Goal: Task Accomplishment & Management: Complete application form

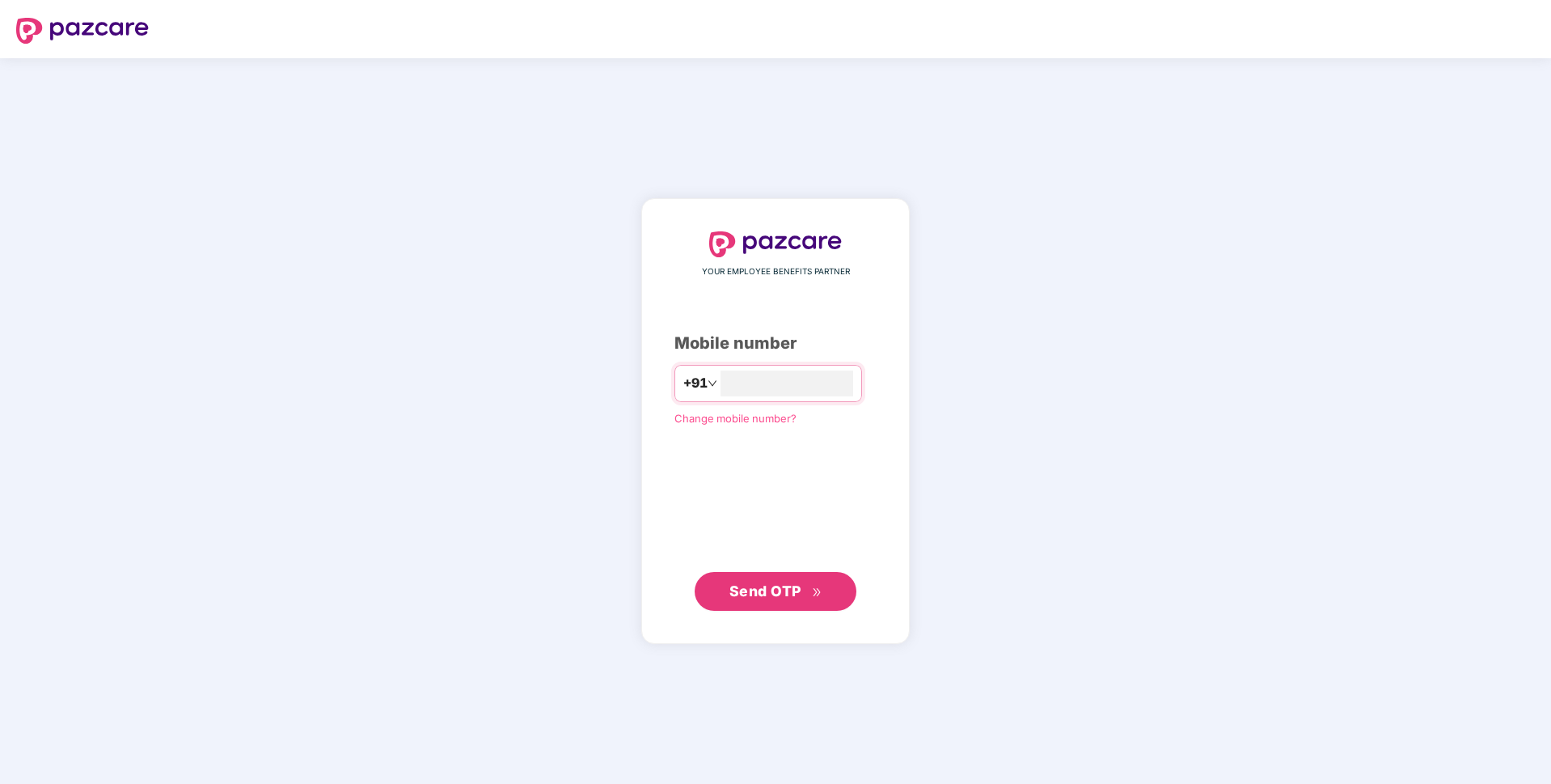
type input "**********"
click at [726, 583] on button "Send OTP" at bounding box center [775, 590] width 162 height 39
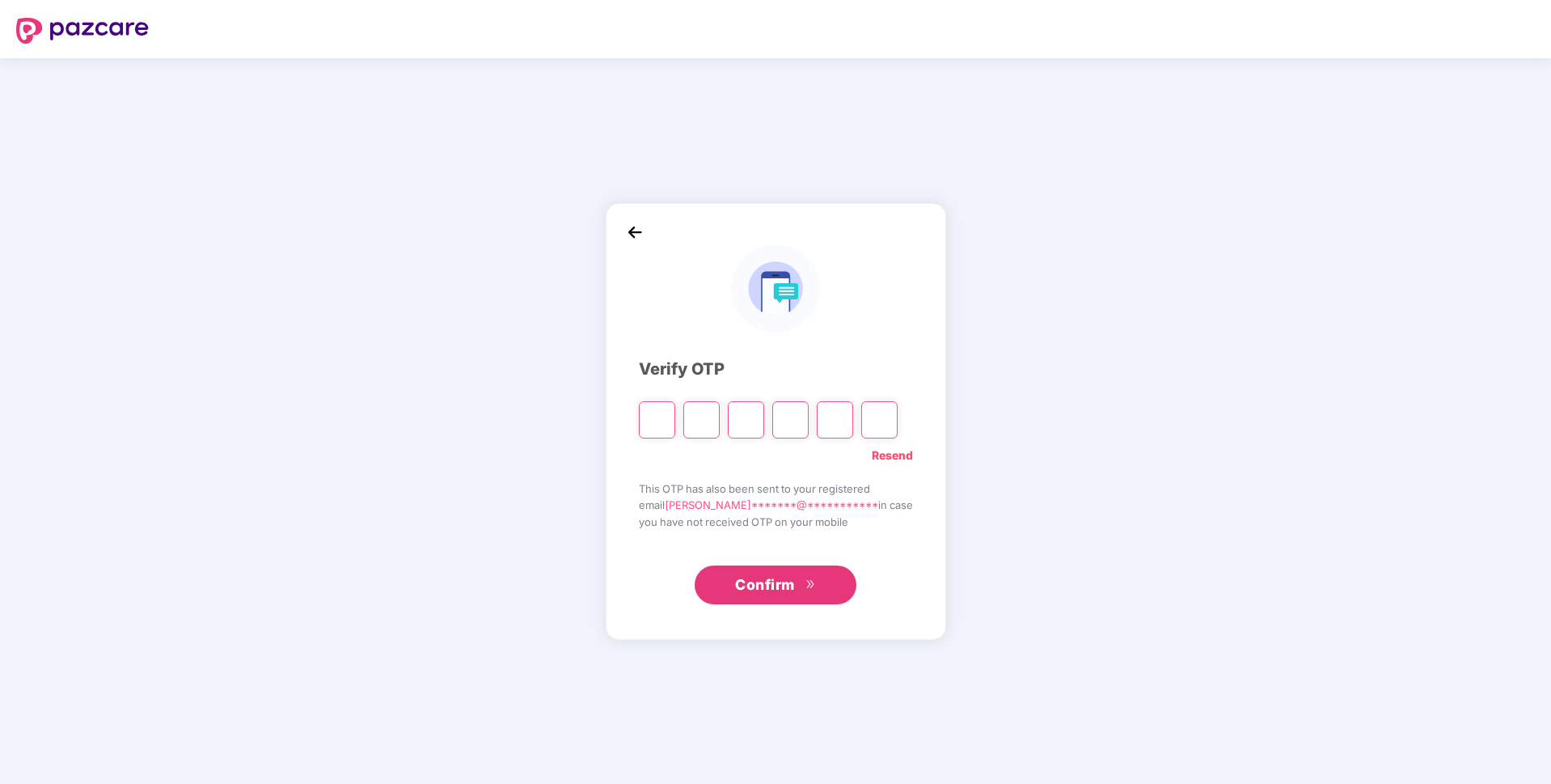
paste input "*"
type input "*"
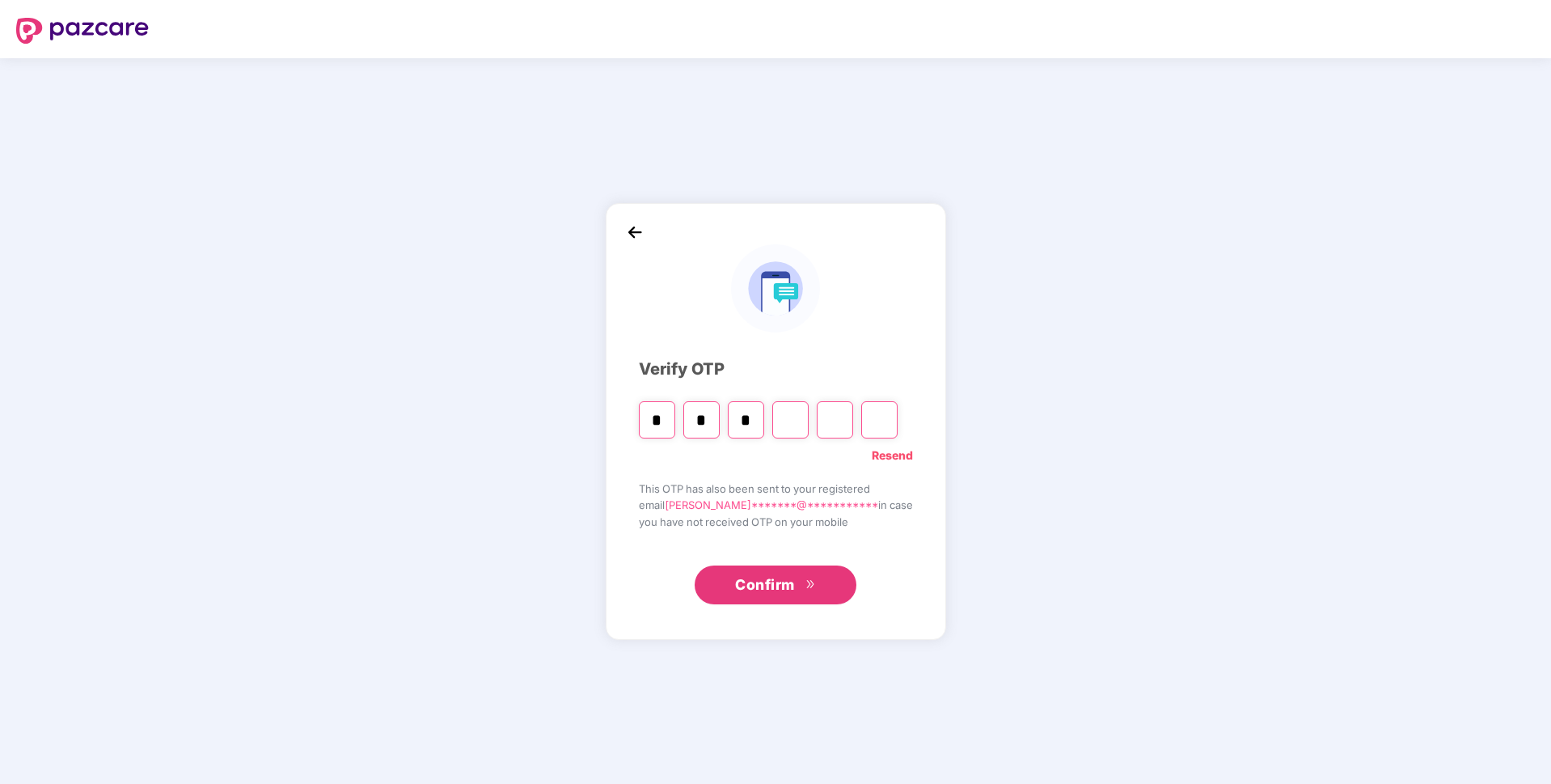
type input "*"
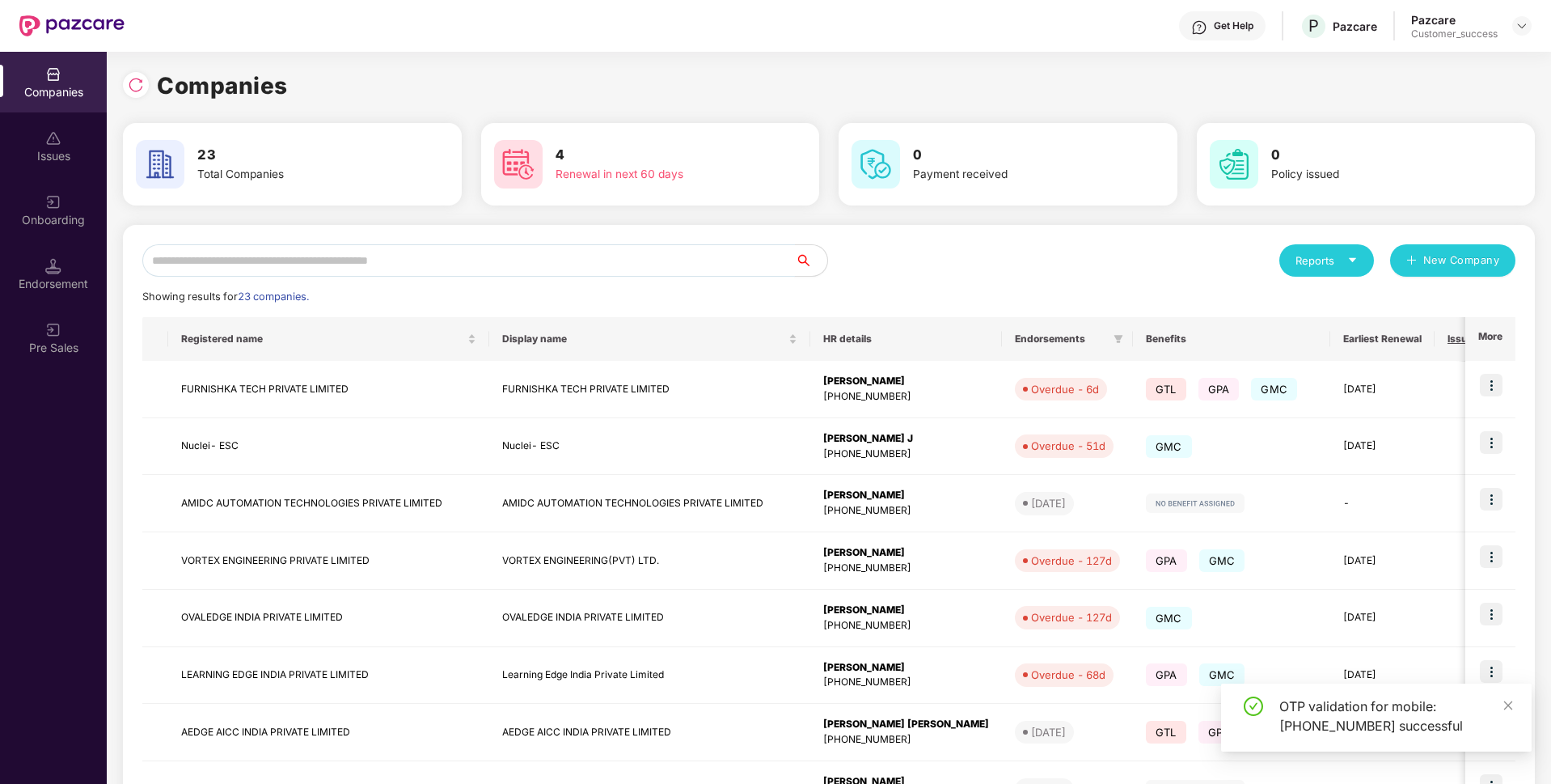
click at [477, 257] on input "text" at bounding box center [468, 260] width 653 height 32
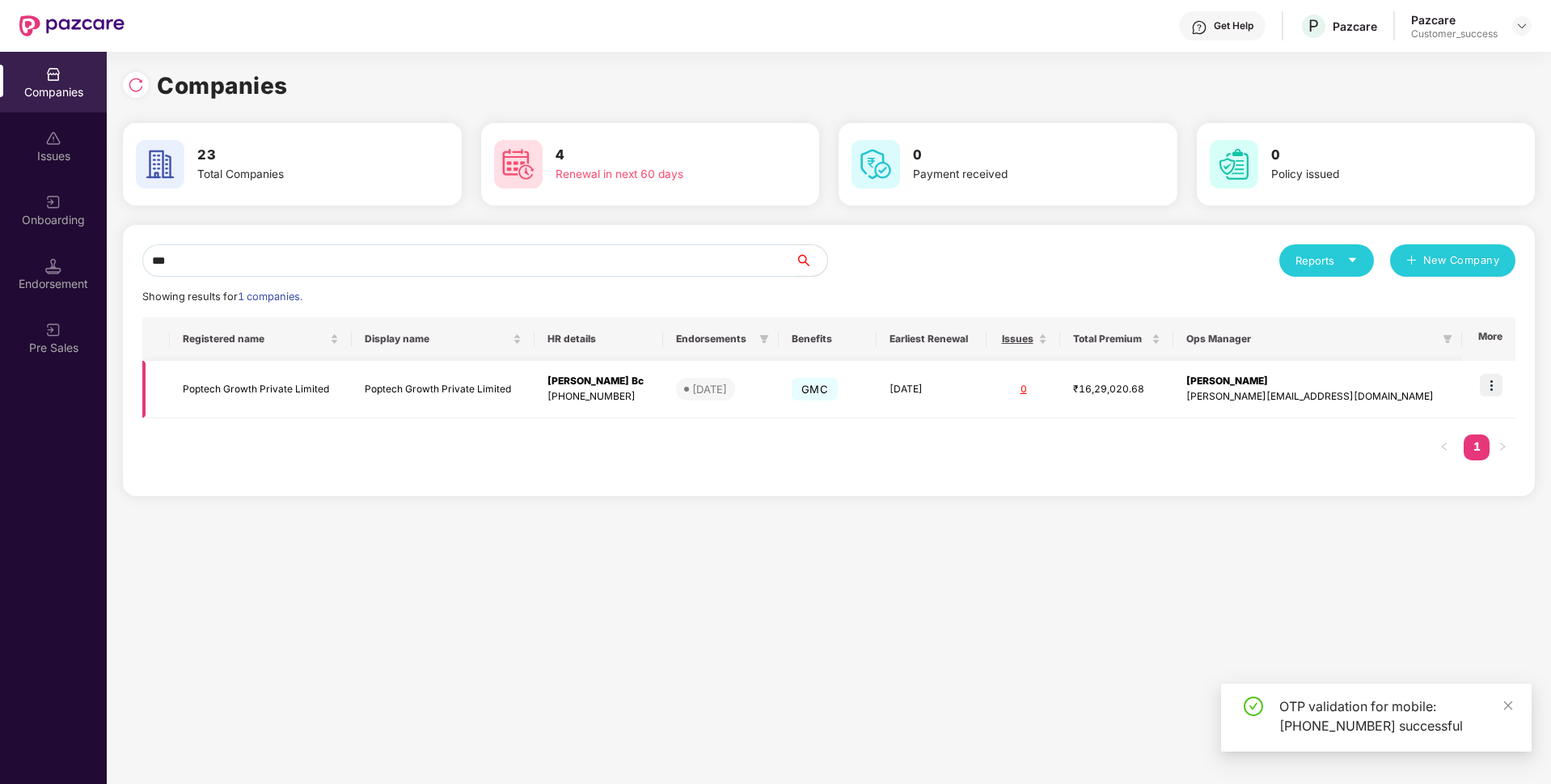
type input "***"
click at [1484, 389] on img at bounding box center [1491, 385] width 23 height 23
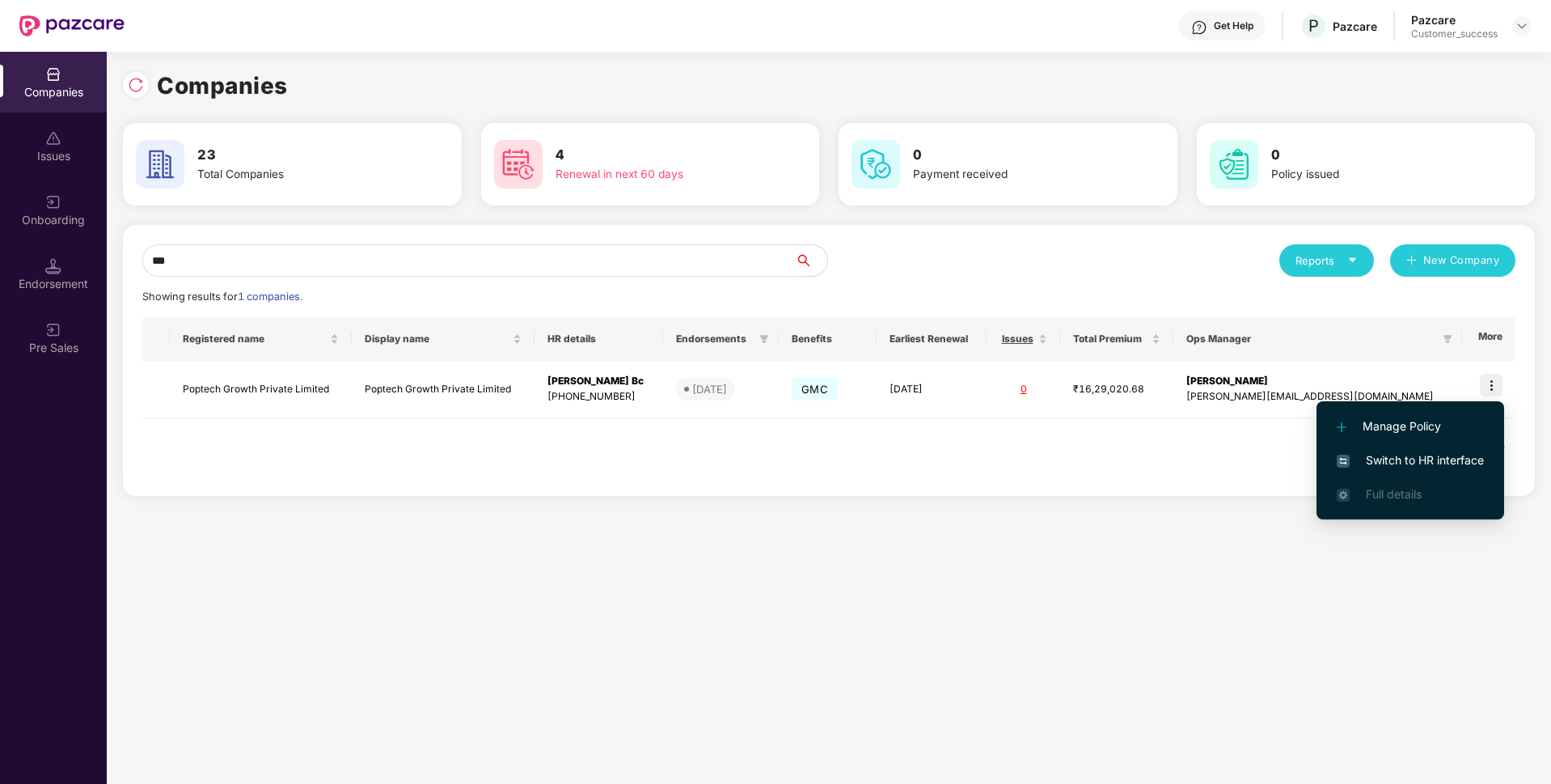
click at [1368, 461] on span "Switch to HR interface" at bounding box center [1410, 460] width 148 height 18
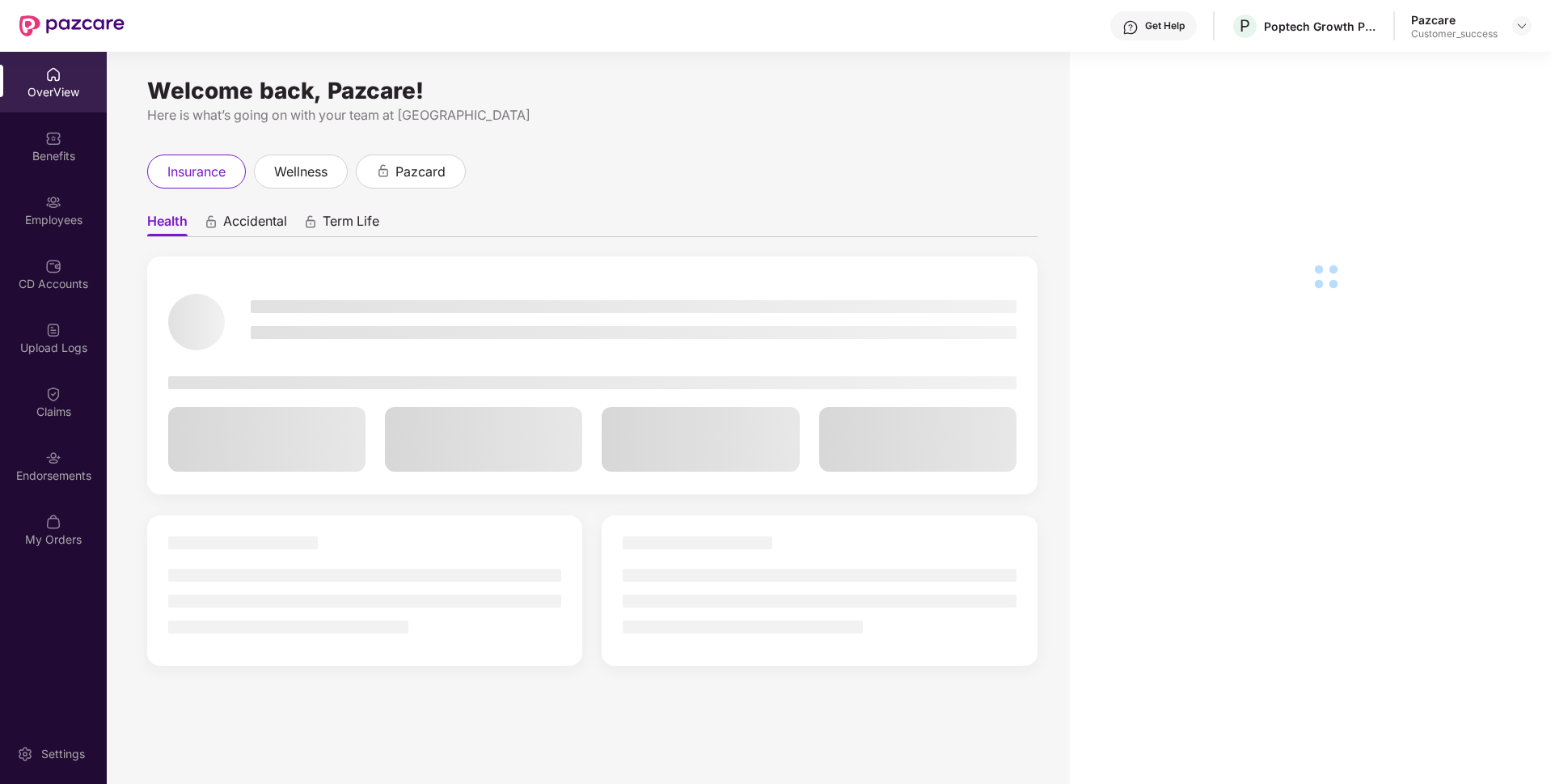
click at [10, 212] on div "Employees" at bounding box center [53, 219] width 107 height 16
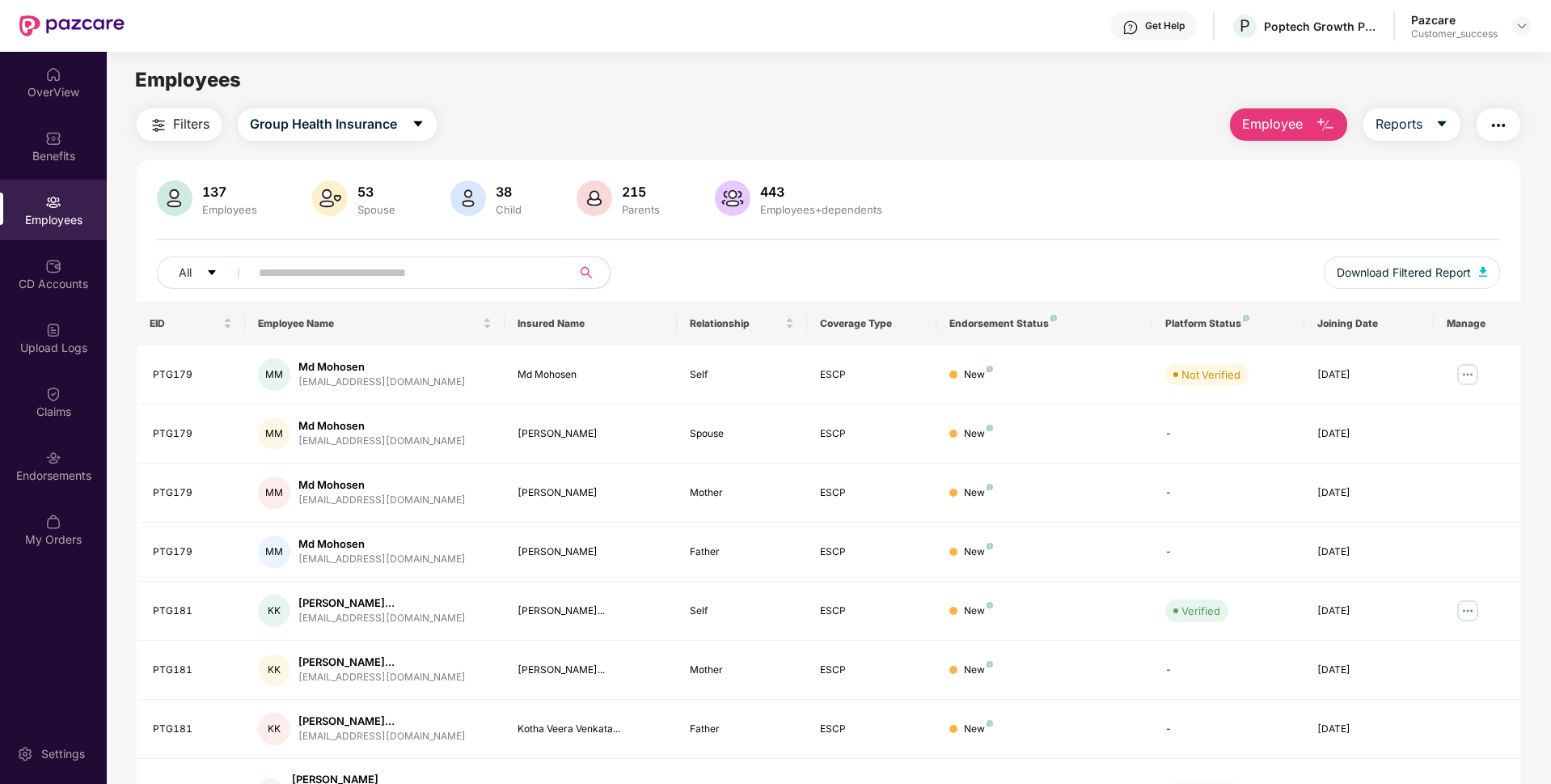
click at [1263, 129] on span "Employee" at bounding box center [1272, 124] width 61 height 20
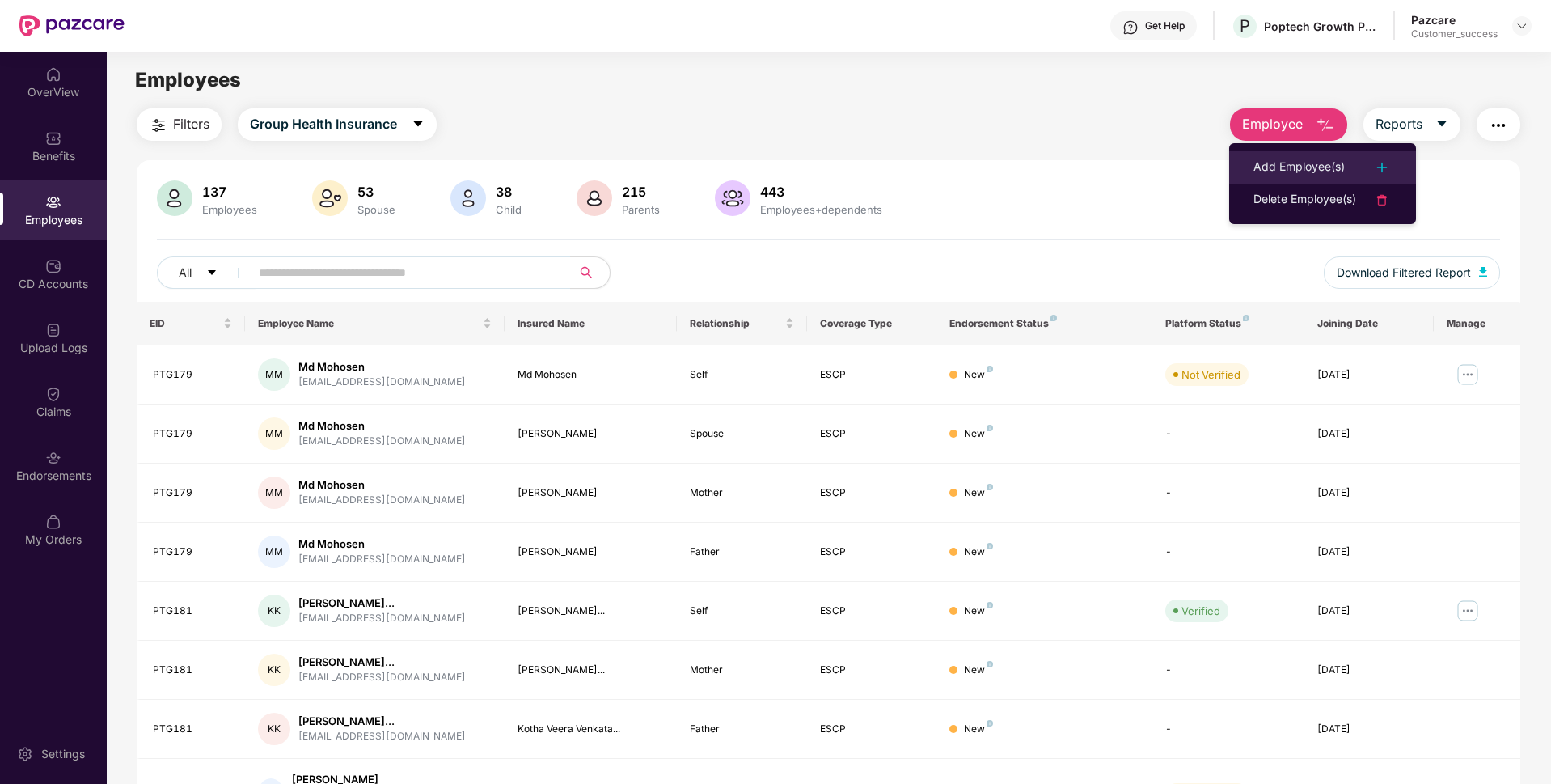
click at [1292, 159] on div "Add Employee(s)" at bounding box center [1298, 167] width 92 height 20
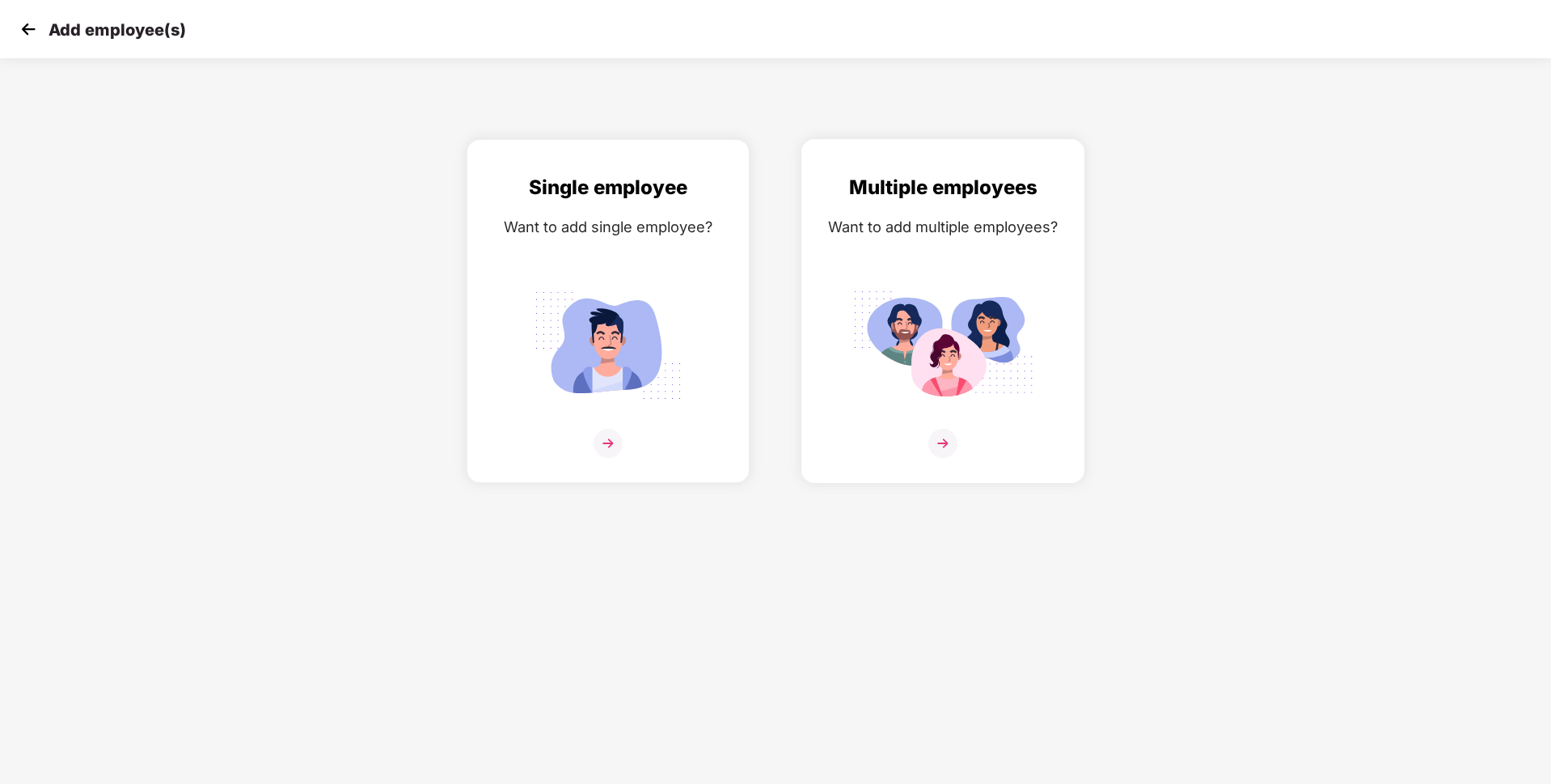
click at [938, 446] on img at bounding box center [943, 443] width 29 height 29
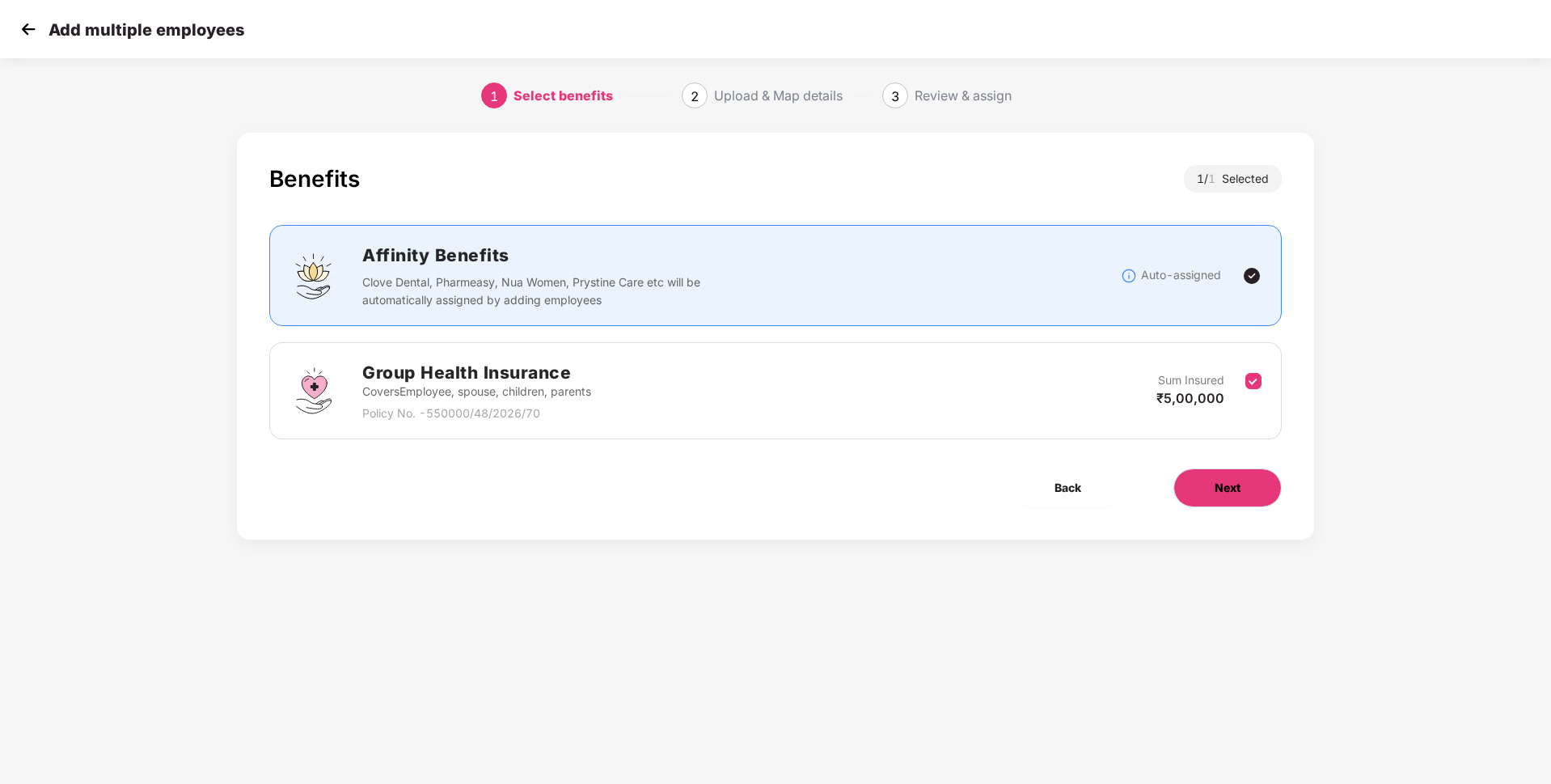
click at [1264, 504] on button "Next" at bounding box center [1228, 487] width 109 height 39
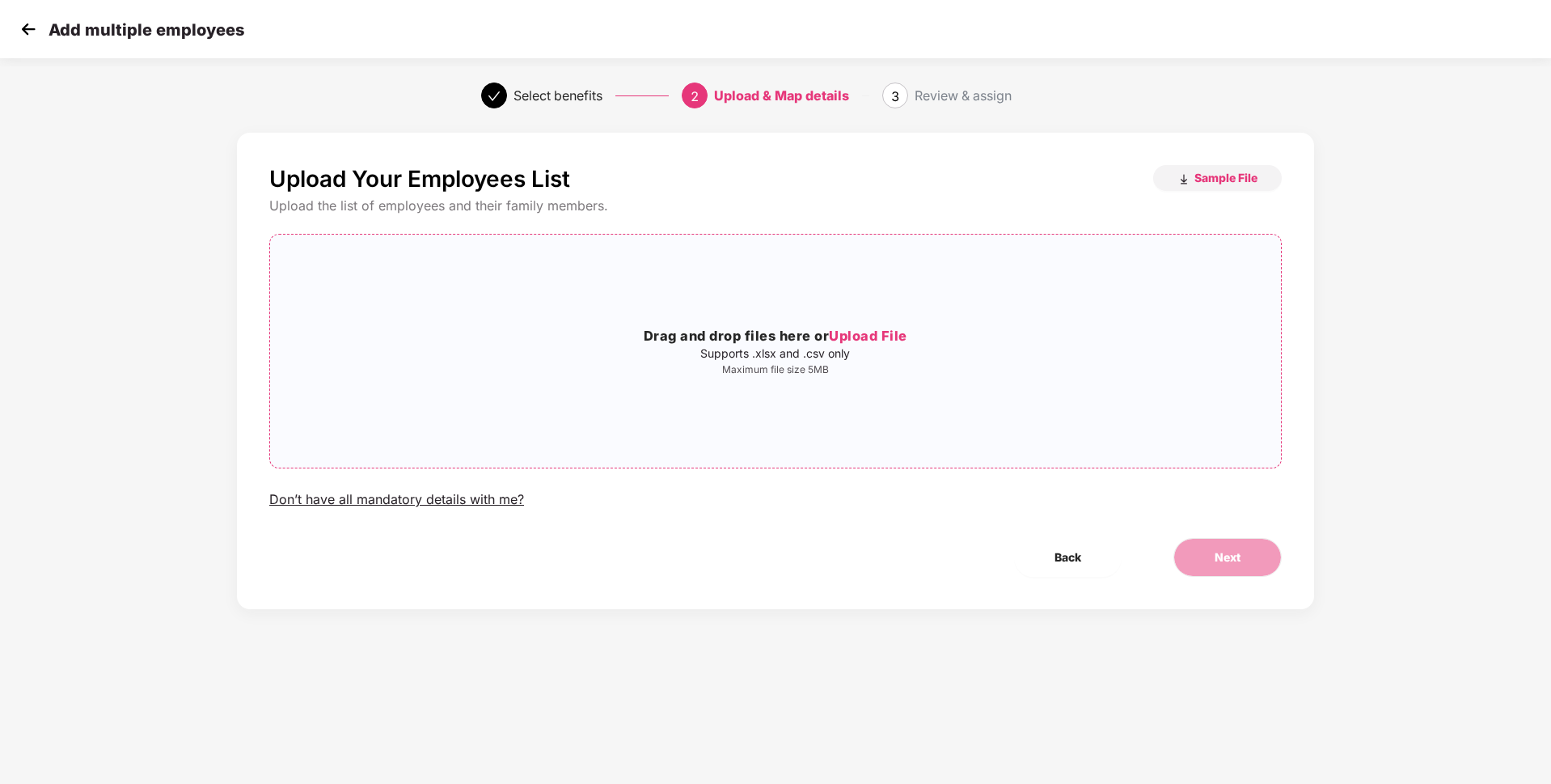
click at [874, 323] on div "Drag and drop files here or Upload File Supports .xlsx and .csv only Maximum fi…" at bounding box center [776, 351] width 1011 height 207
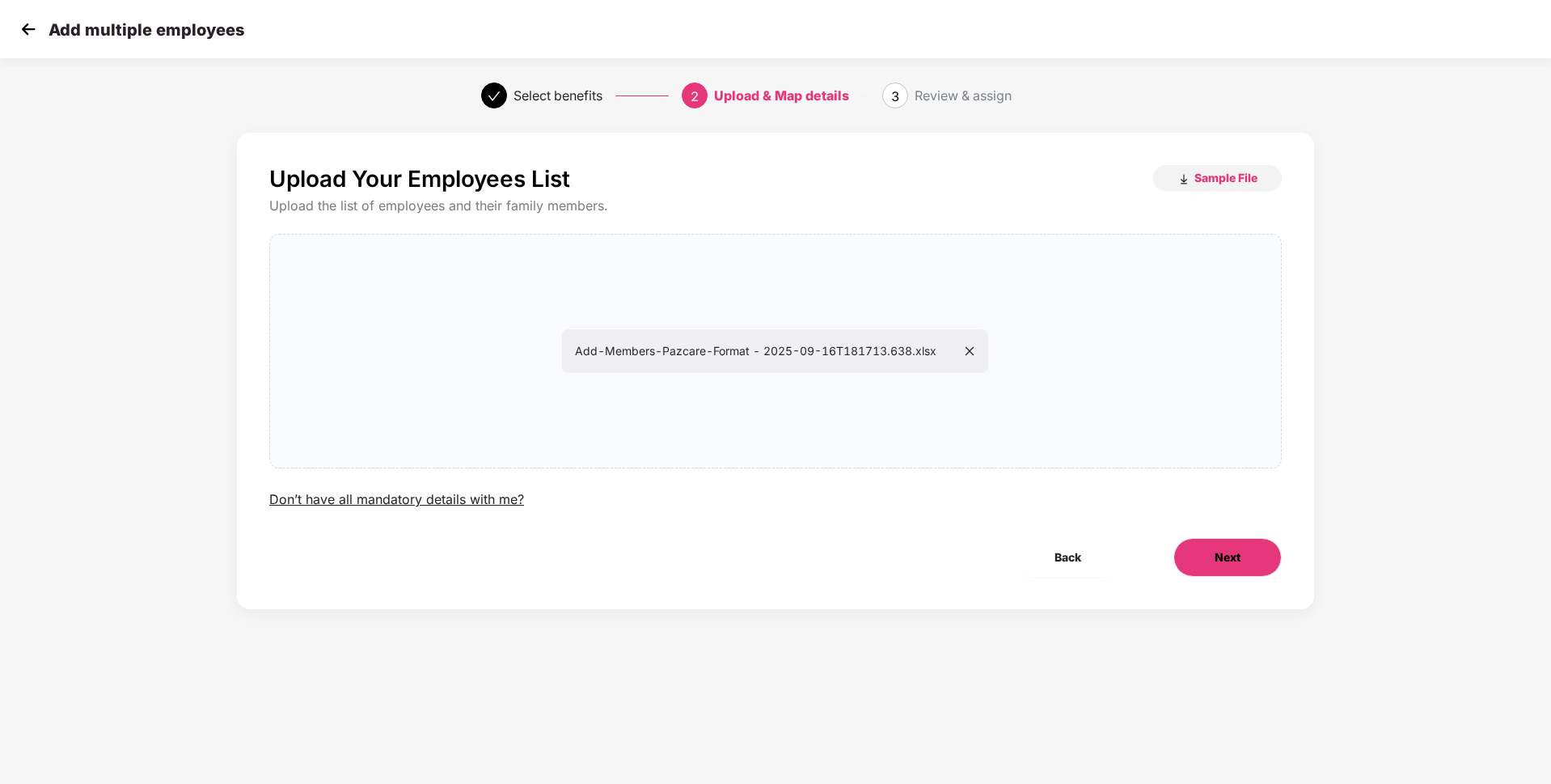
click at [1242, 549] on button "Next" at bounding box center [1228, 557] width 109 height 39
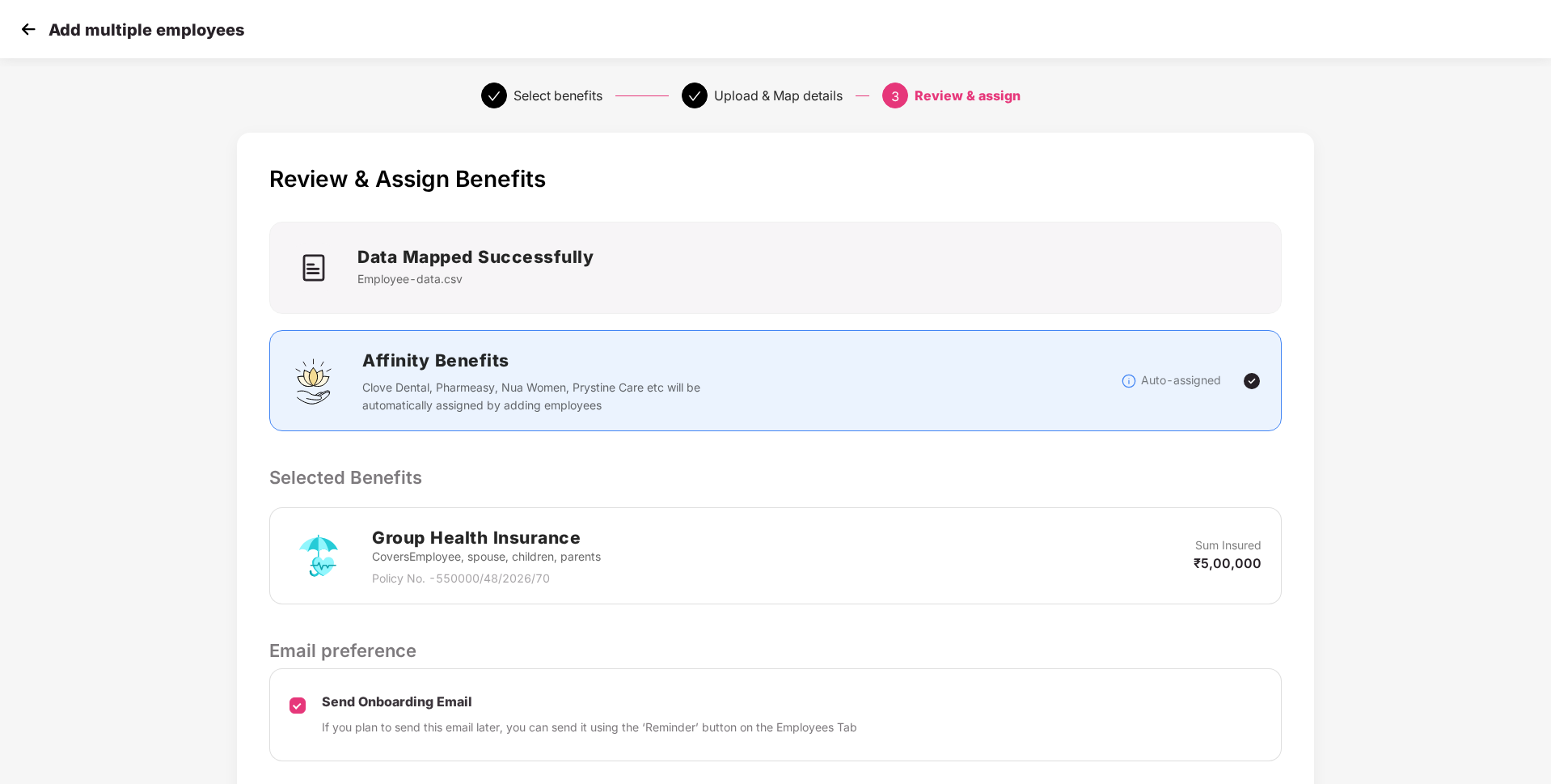
scroll to position [118, 0]
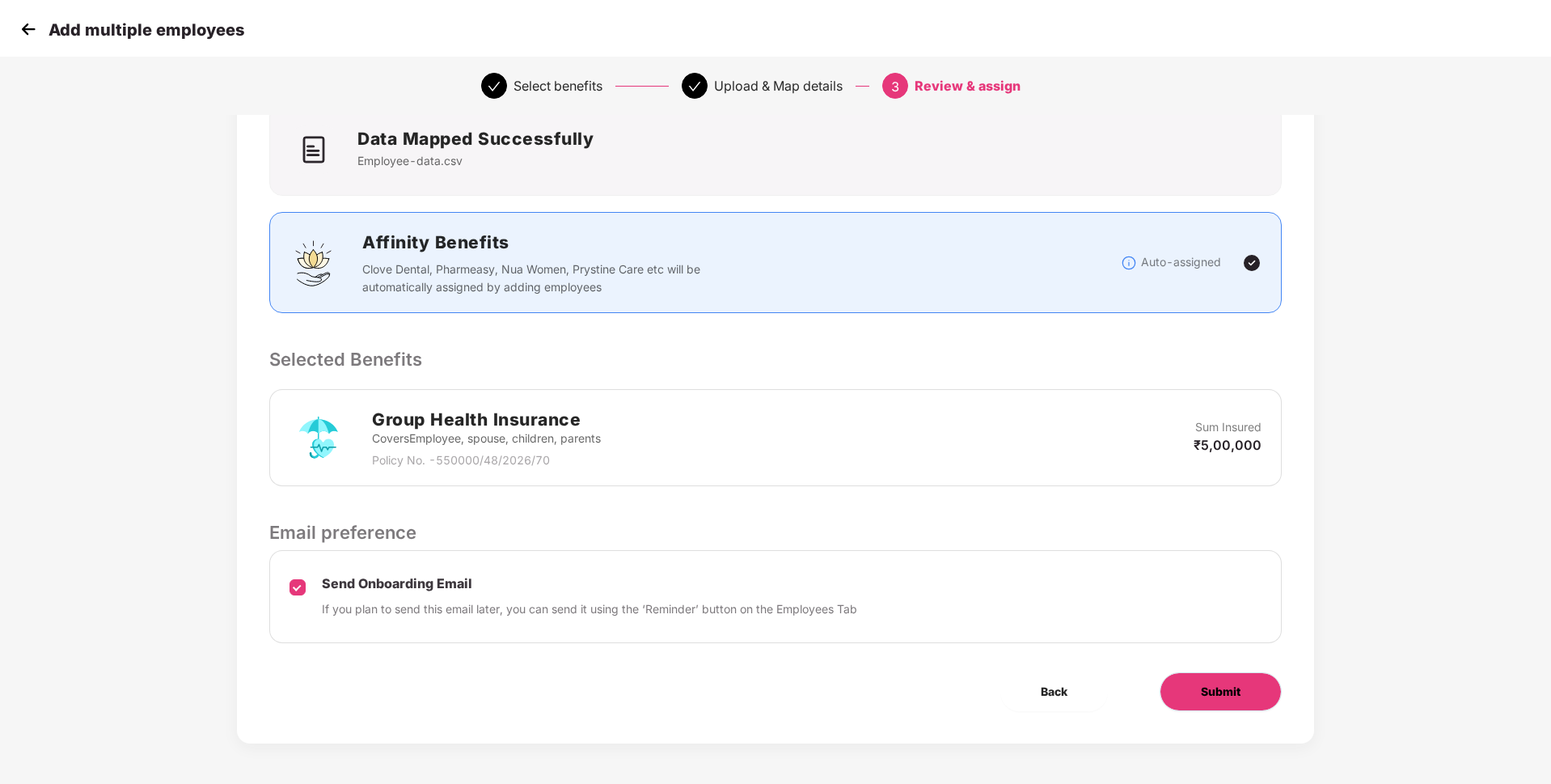
click at [1201, 693] on span "Submit" at bounding box center [1221, 691] width 40 height 18
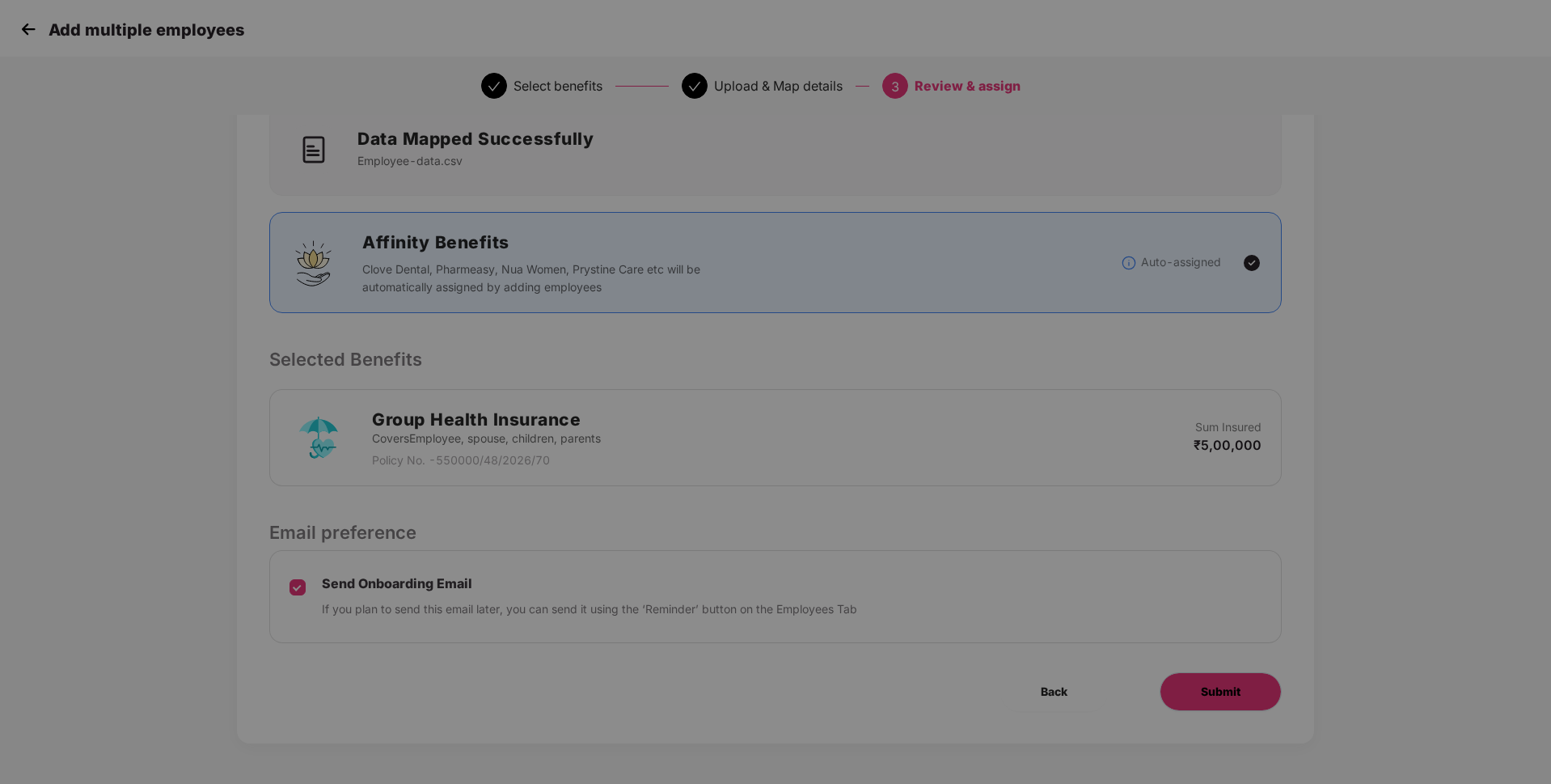
scroll to position [0, 0]
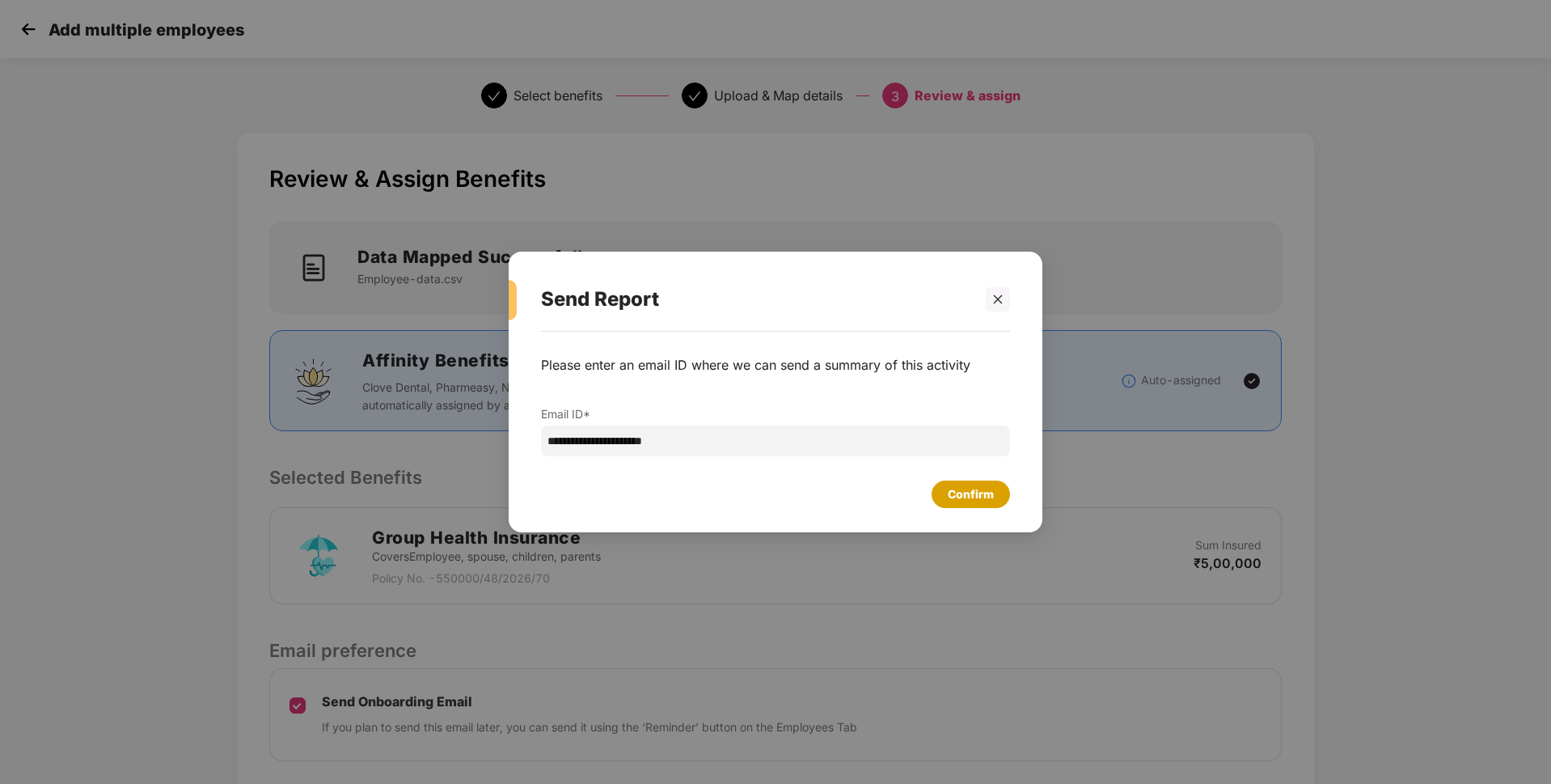
click at [962, 506] on div "Confirm" at bounding box center [970, 494] width 78 height 27
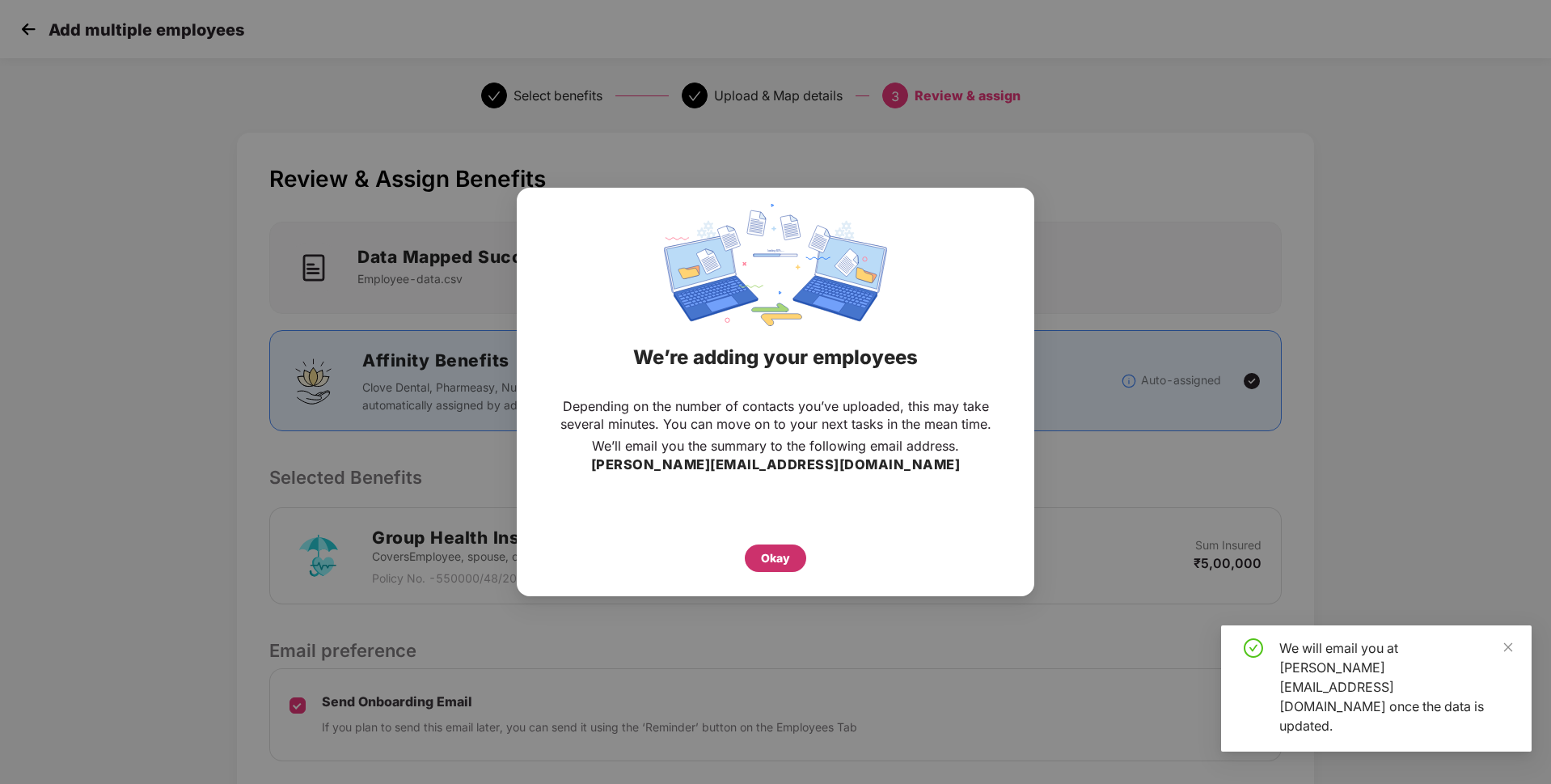
click at [776, 546] on div "Okay" at bounding box center [775, 557] width 61 height 27
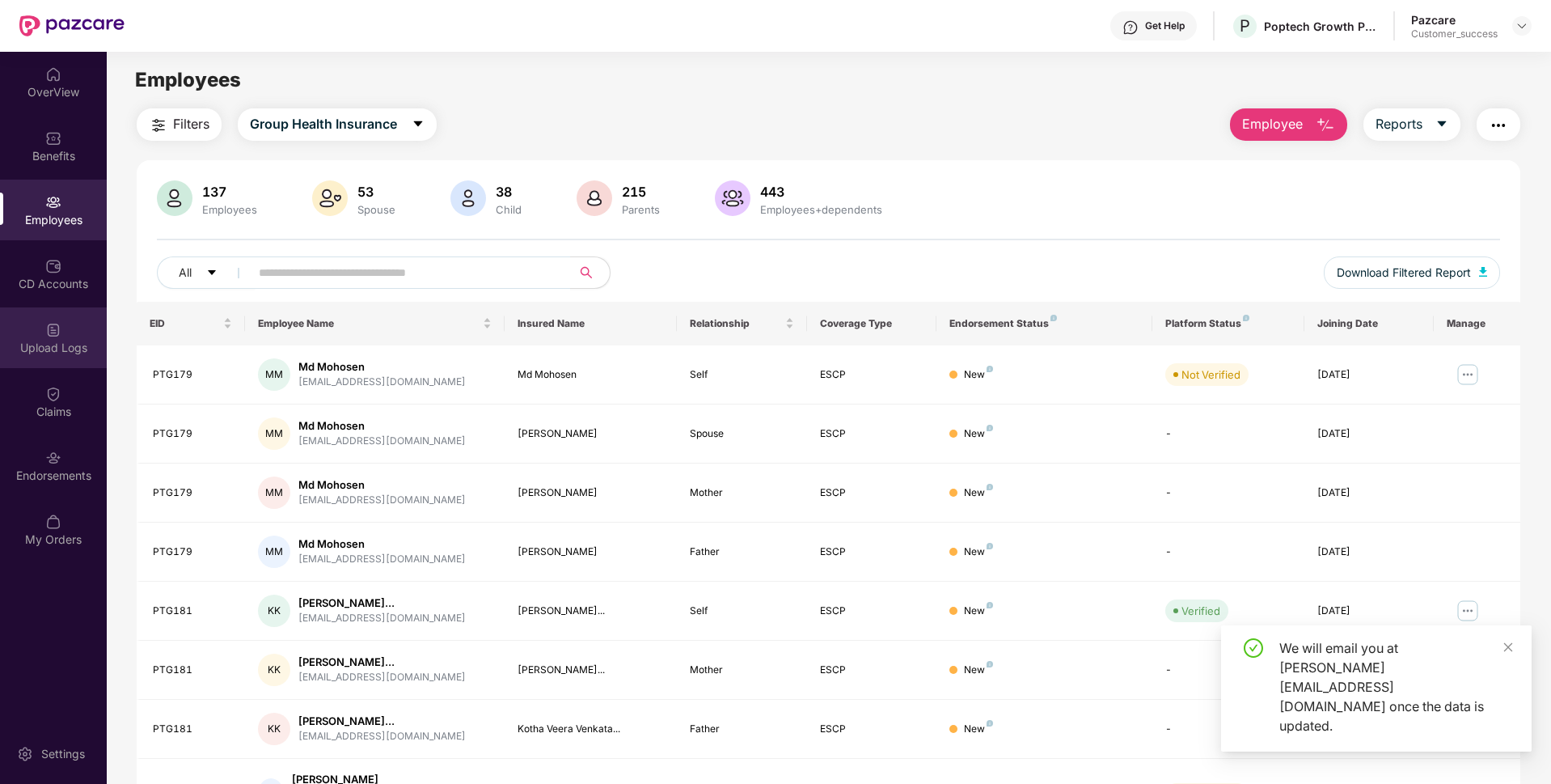
click at [46, 340] on div "Upload Logs" at bounding box center [53, 347] width 107 height 16
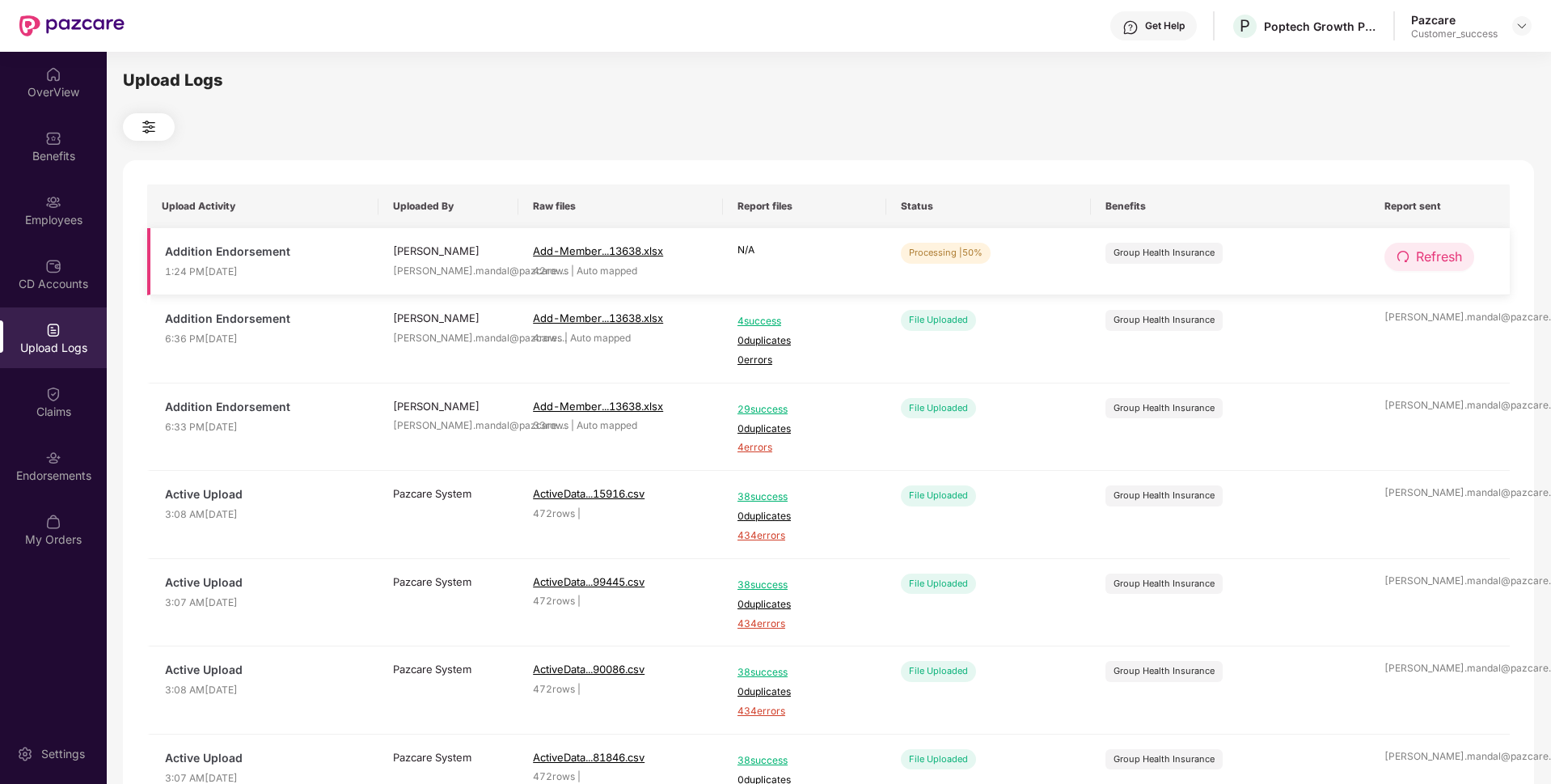
click at [1414, 260] on button "Refresh" at bounding box center [1429, 257] width 90 height 28
click at [1459, 251] on span "Refresh" at bounding box center [1439, 256] width 46 height 20
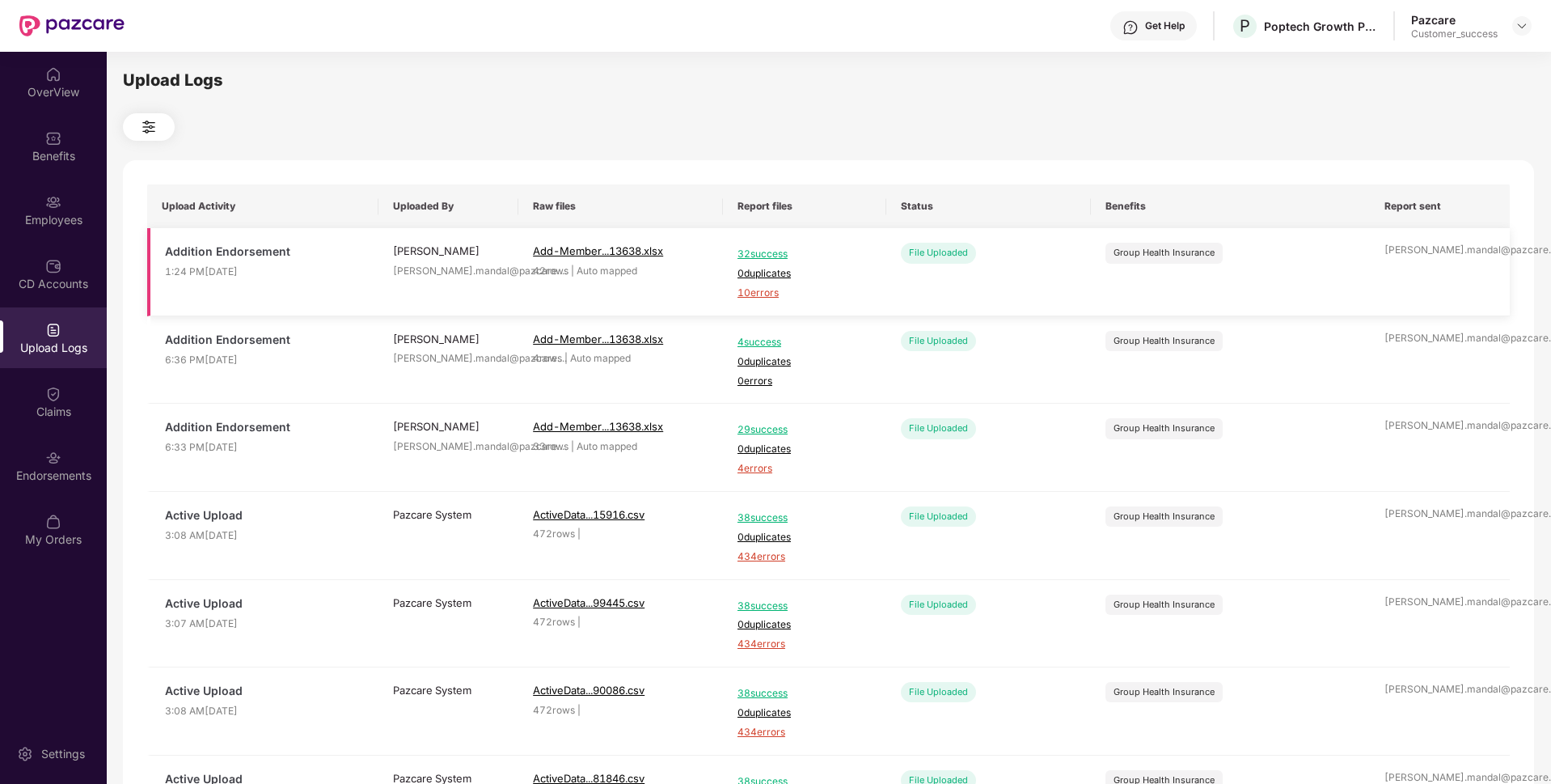
click at [774, 293] on span "10 errors" at bounding box center [805, 293] width 134 height 15
click at [0, 226] on div "Employees" at bounding box center [53, 219] width 107 height 16
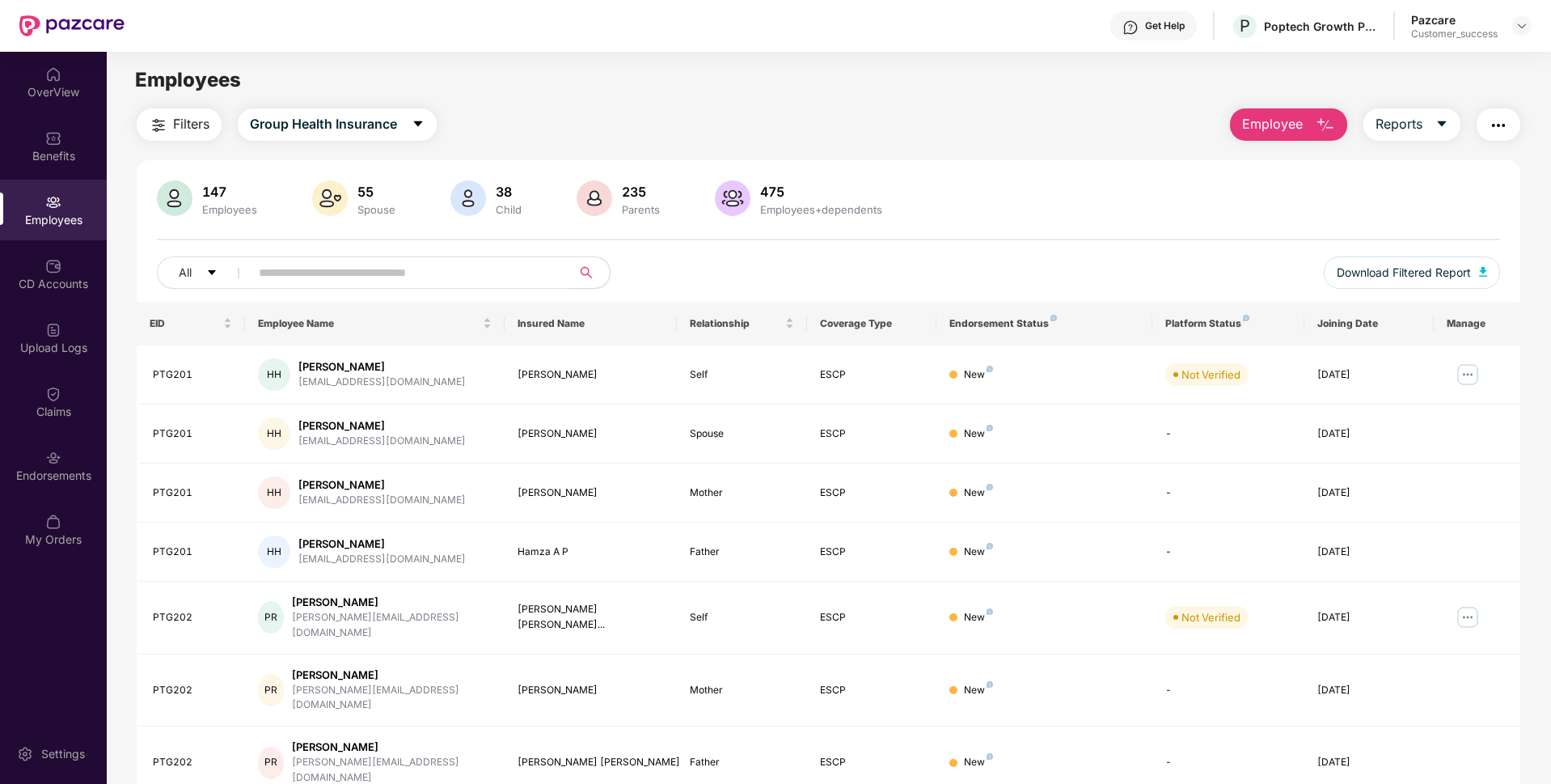
click at [1324, 137] on button "Employee" at bounding box center [1289, 125] width 117 height 32
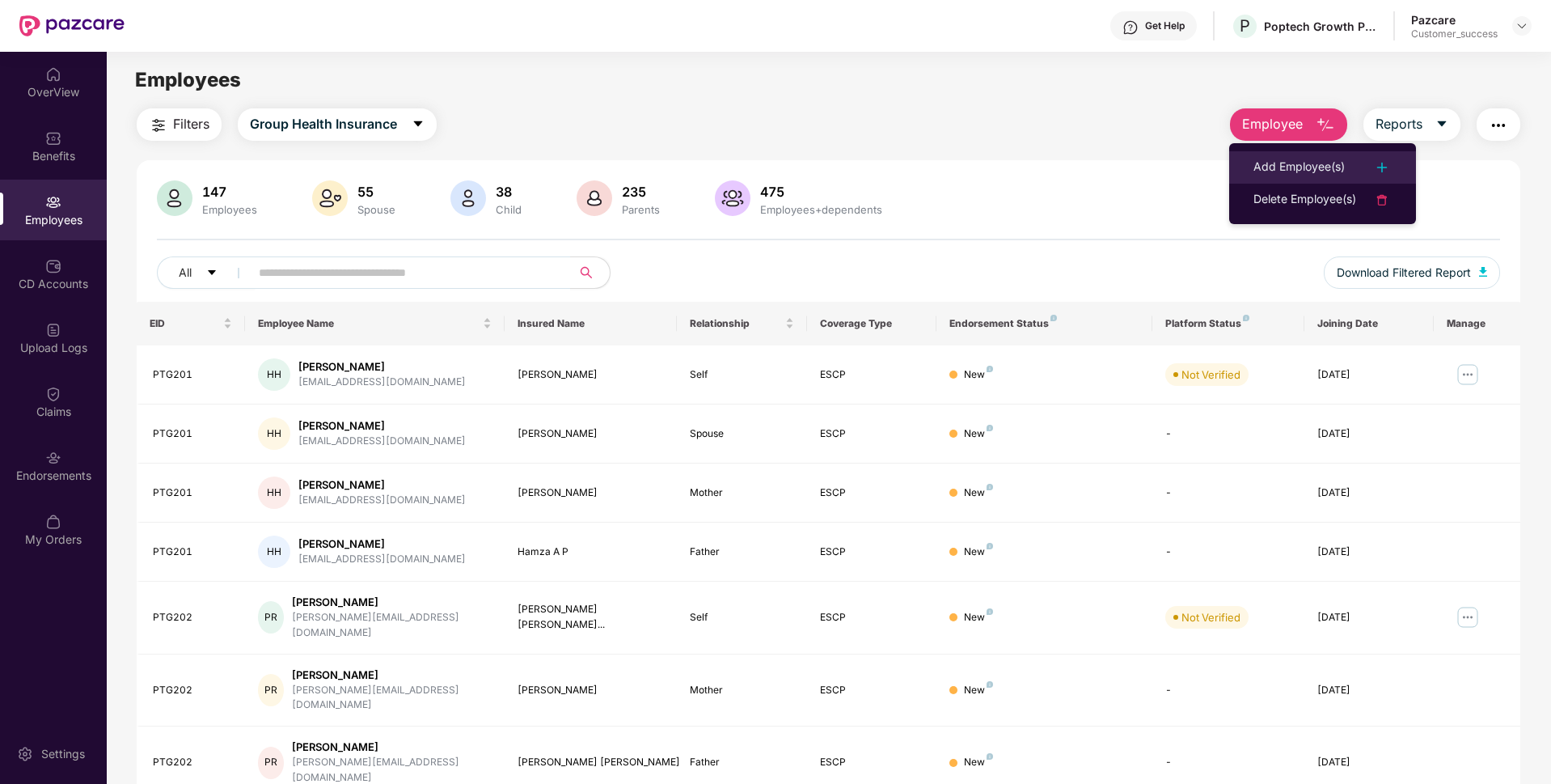
click at [1321, 165] on div "Add Employee(s)" at bounding box center [1298, 167] width 92 height 20
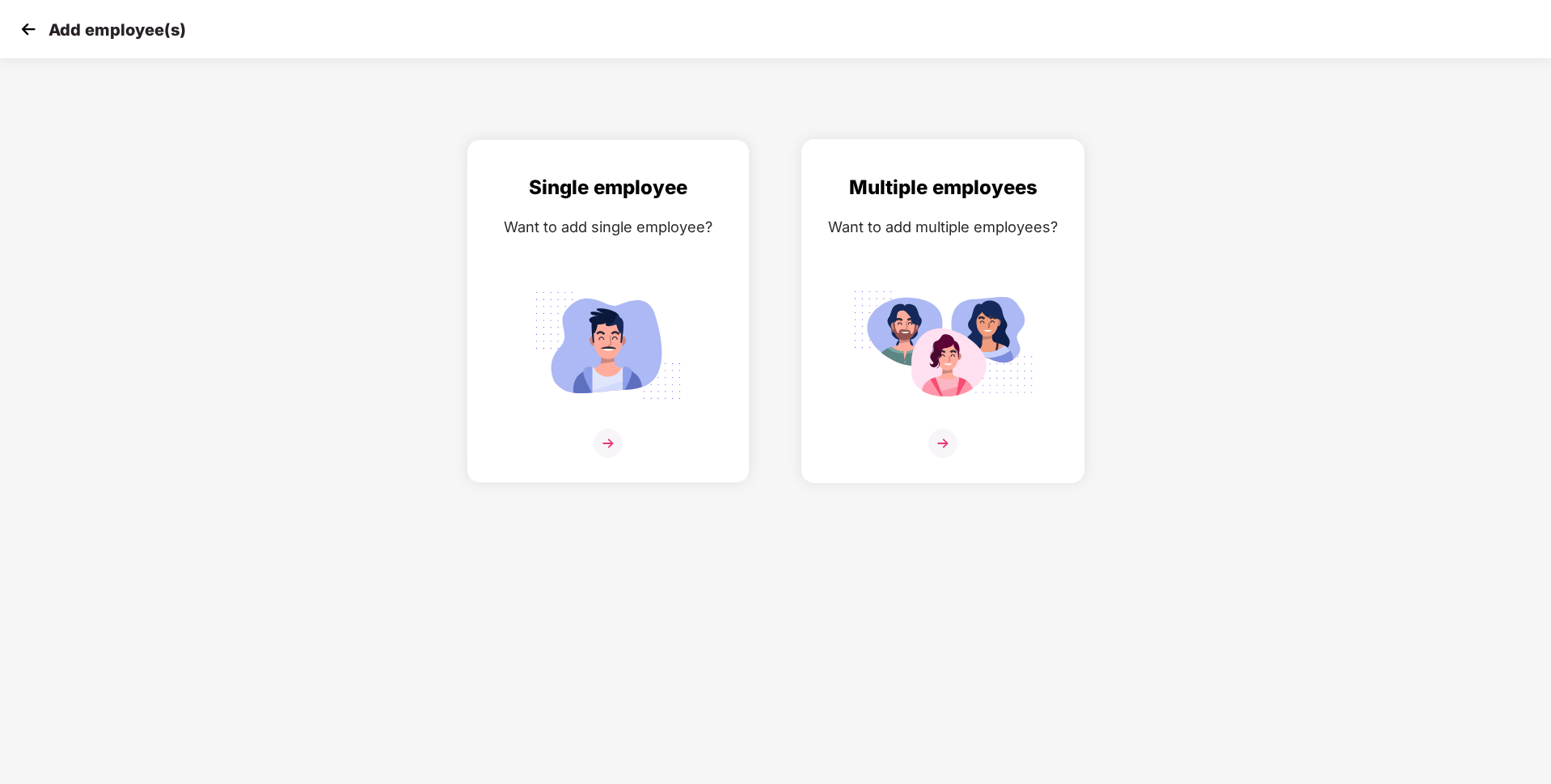
click at [951, 449] on img at bounding box center [943, 443] width 29 height 29
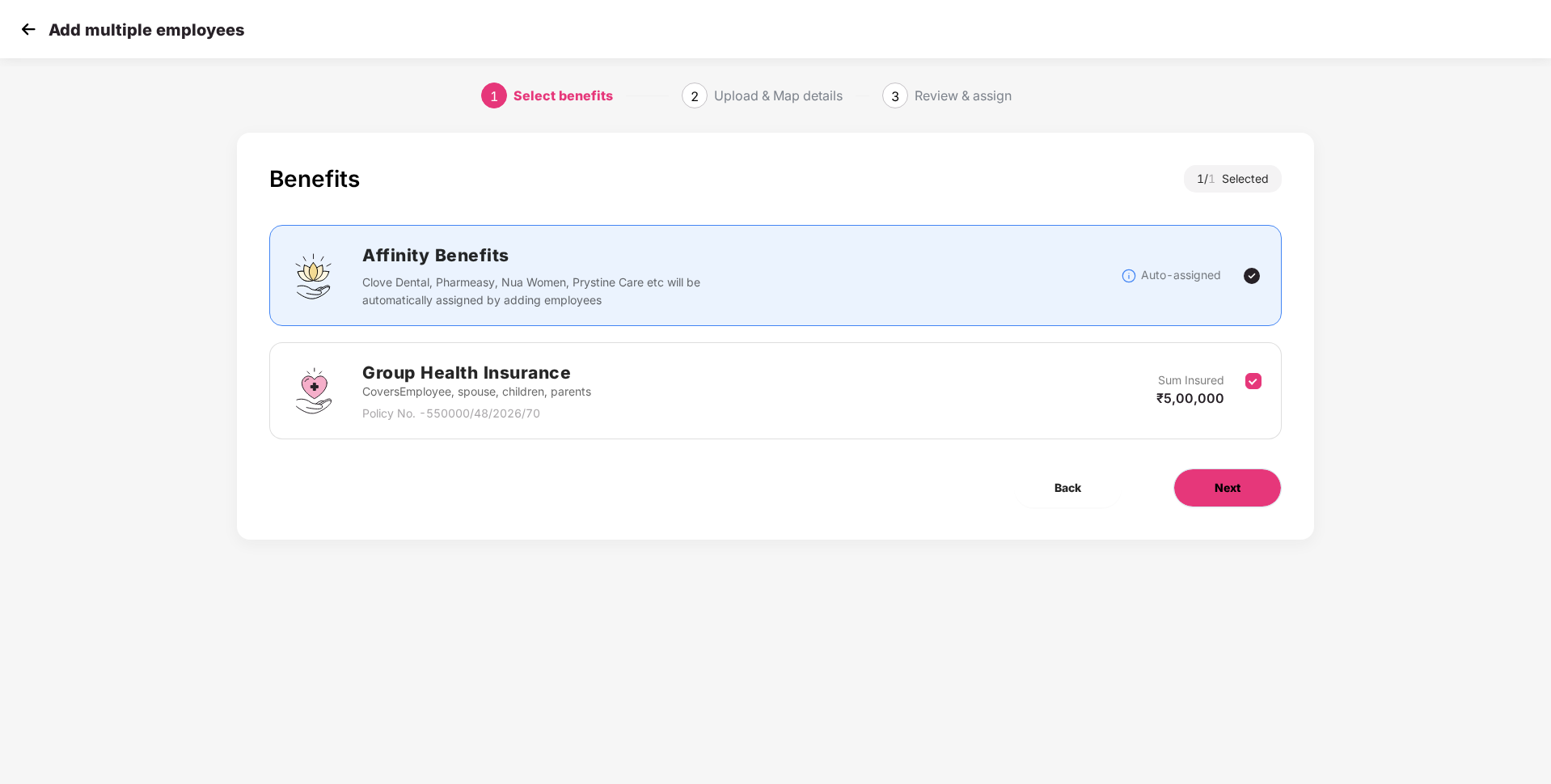
click at [1259, 497] on button "Next" at bounding box center [1228, 487] width 109 height 39
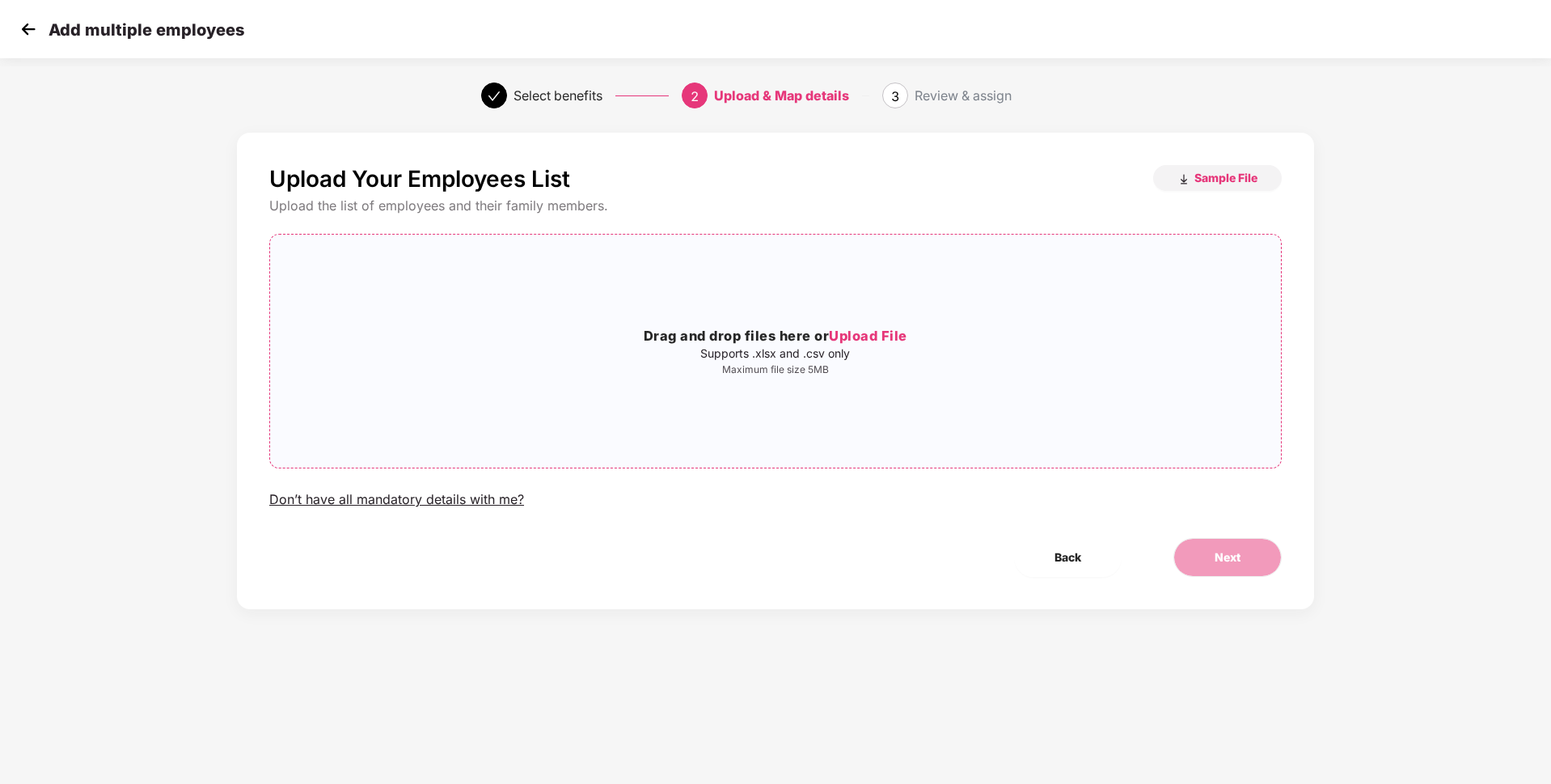
click at [849, 333] on span "Upload File" at bounding box center [867, 335] width 78 height 16
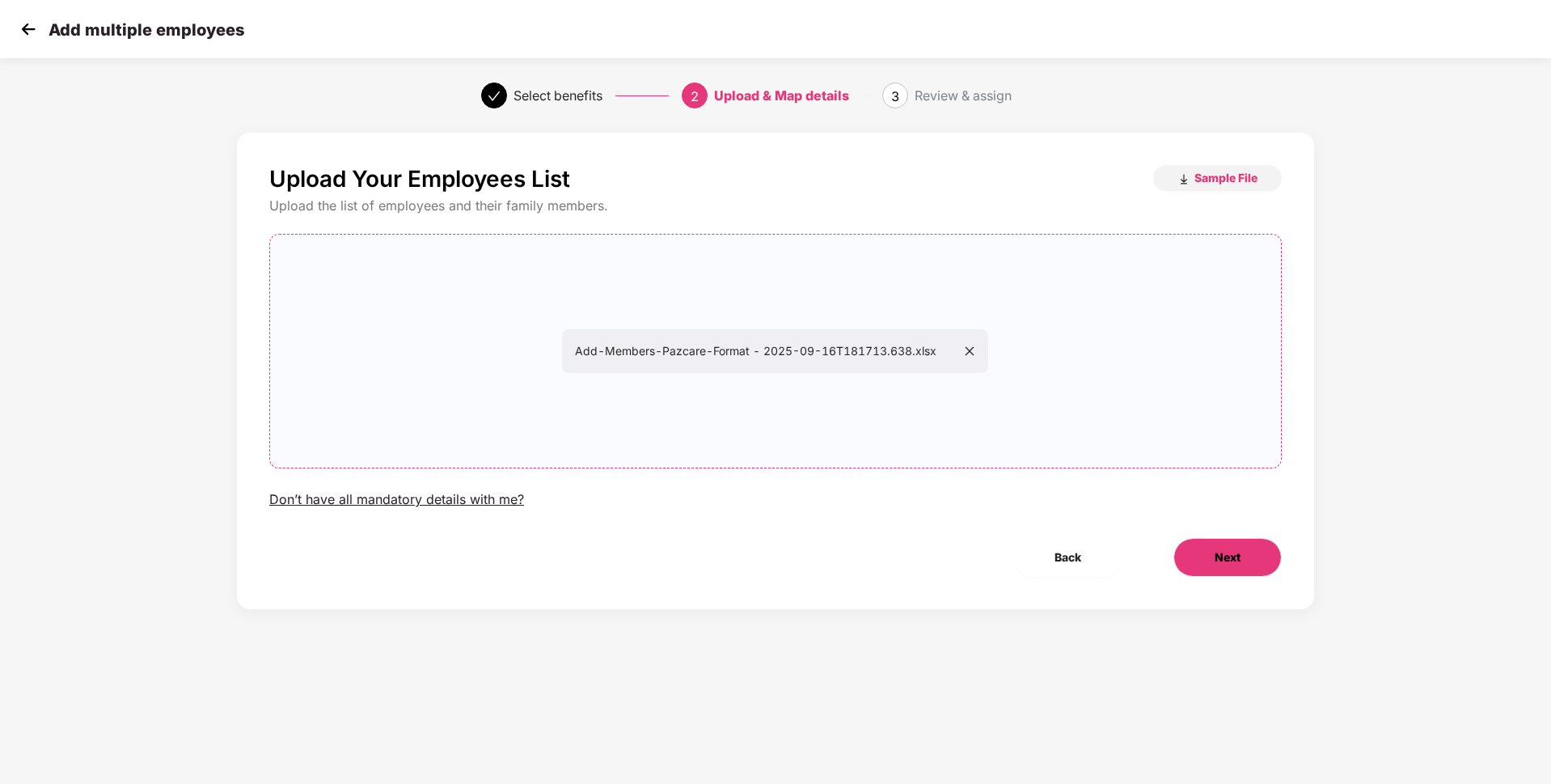
click at [1266, 565] on button "Next" at bounding box center [1228, 557] width 109 height 39
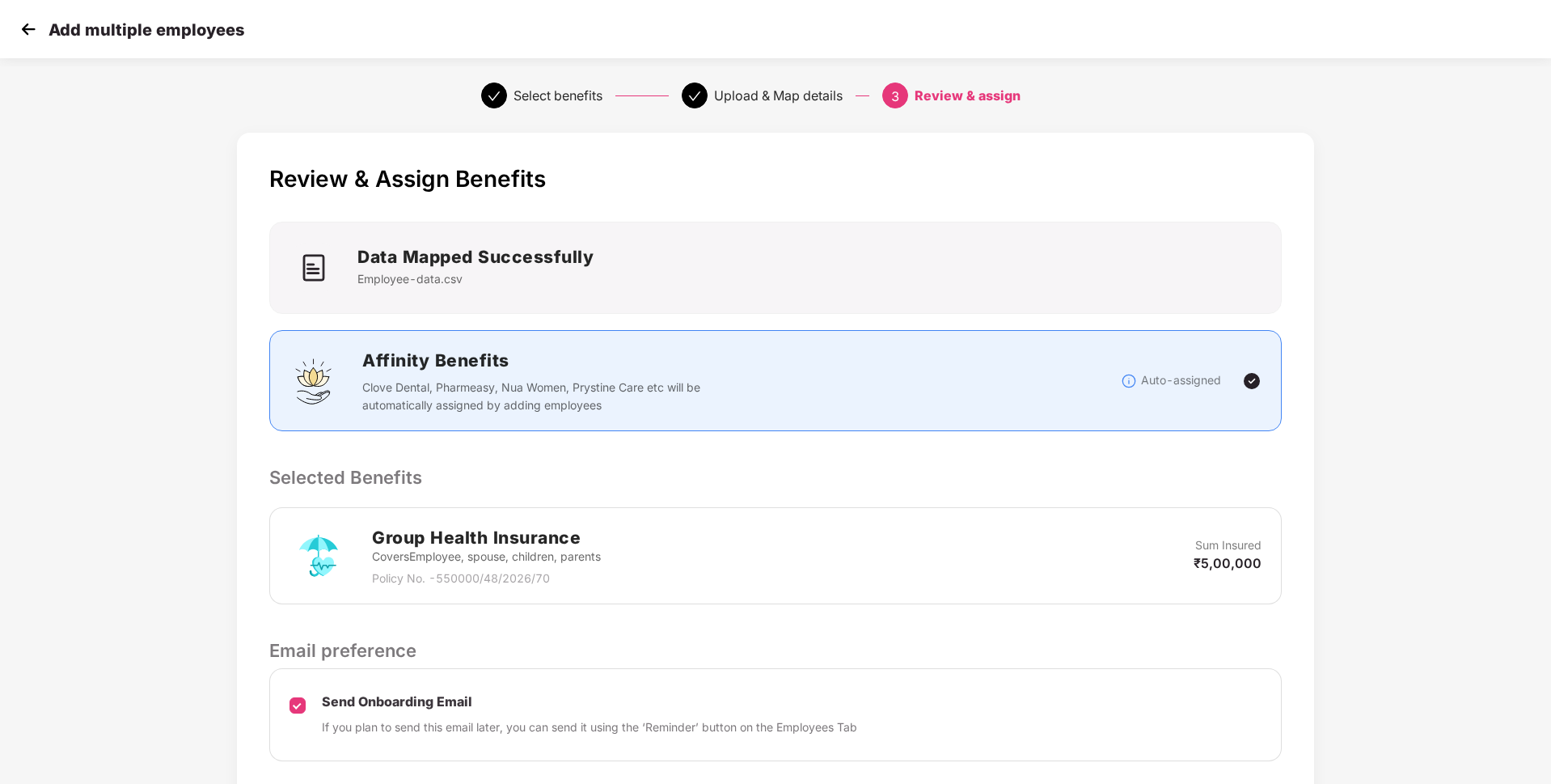
scroll to position [118, 0]
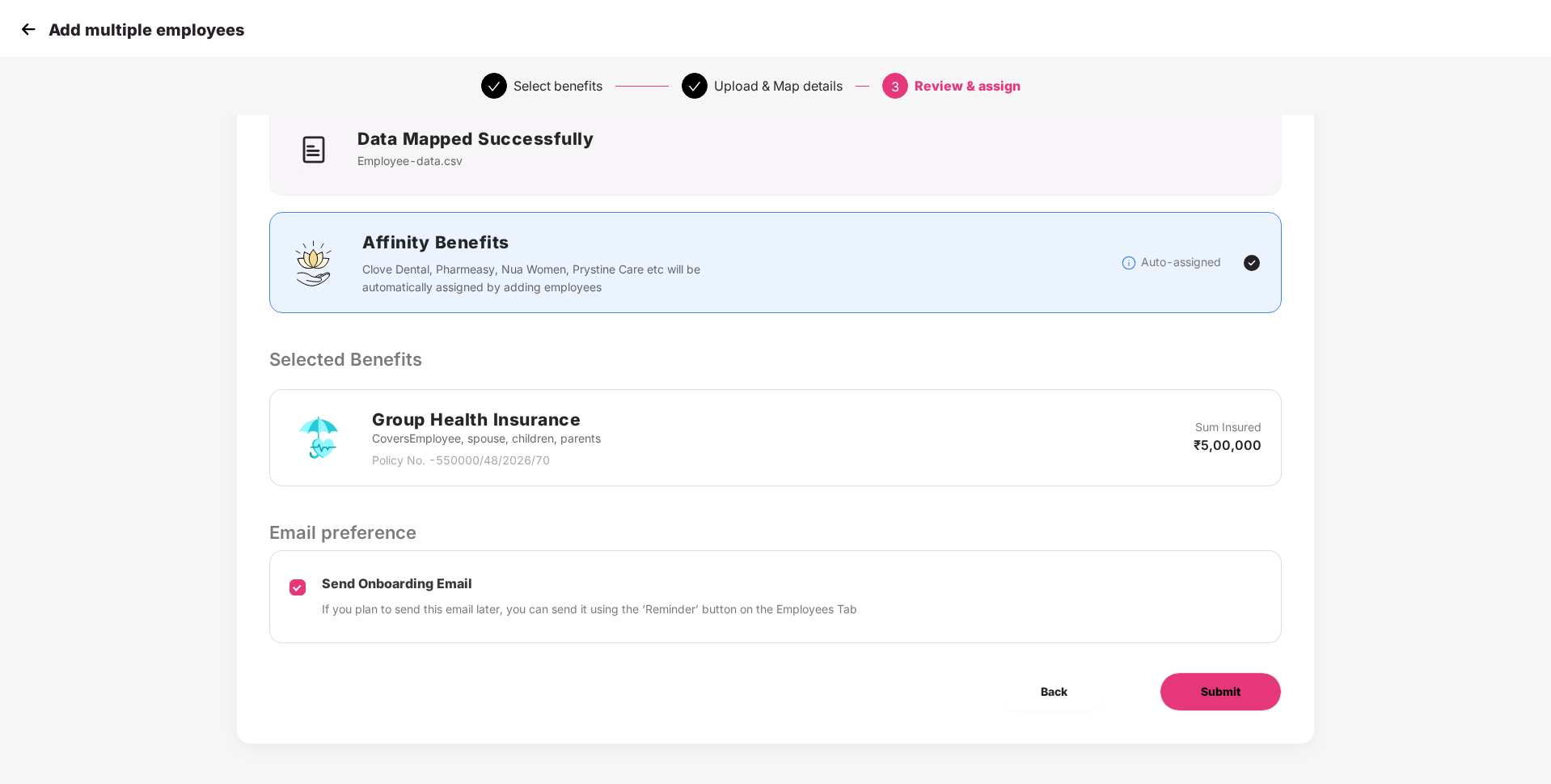
click at [1189, 686] on button "Submit" at bounding box center [1220, 691] width 122 height 39
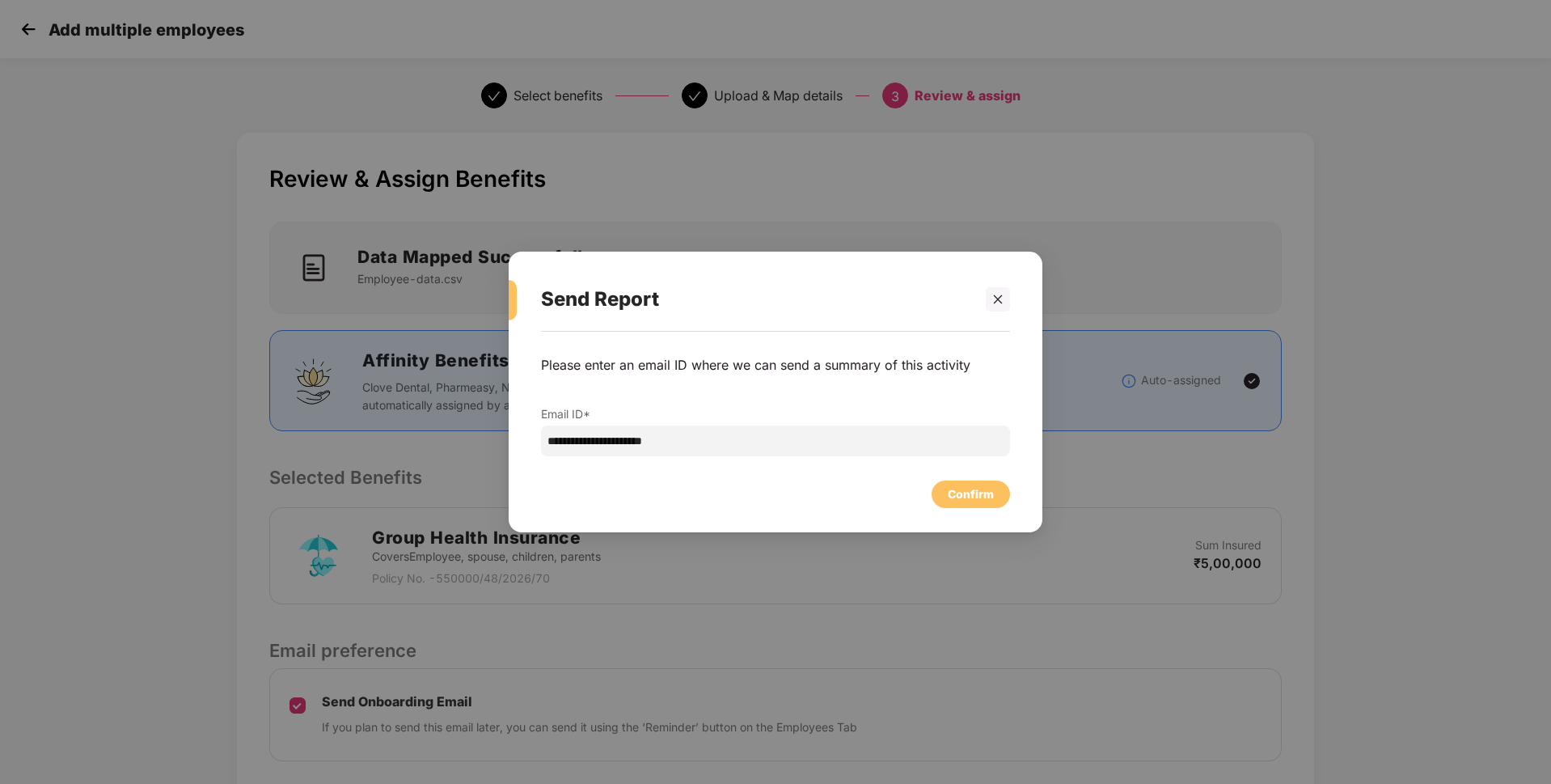
click at [973, 476] on div "Confirm" at bounding box center [776, 490] width 469 height 36
click at [967, 483] on div "Confirm" at bounding box center [970, 494] width 78 height 27
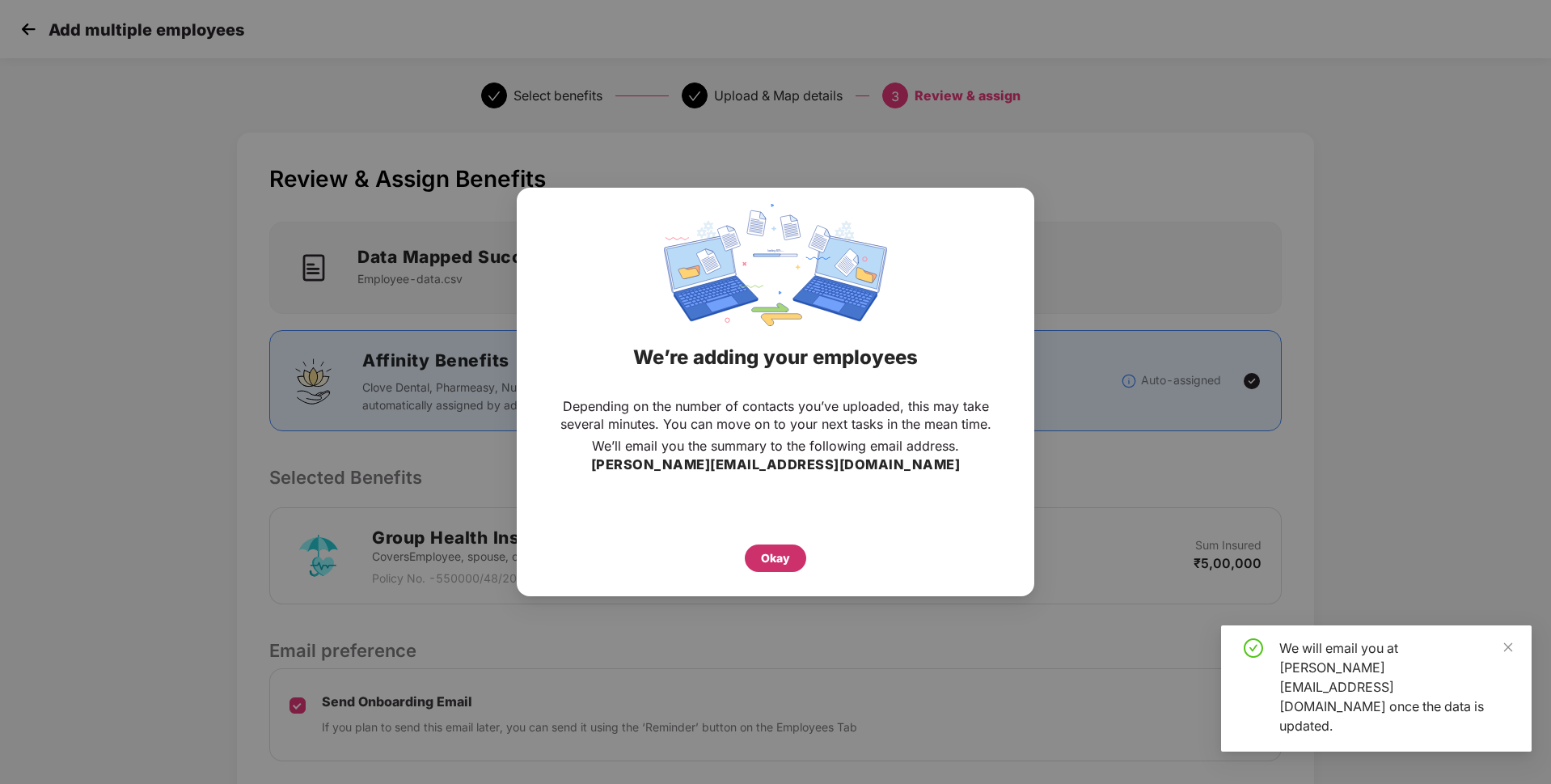
click at [751, 563] on div "Okay" at bounding box center [775, 557] width 61 height 27
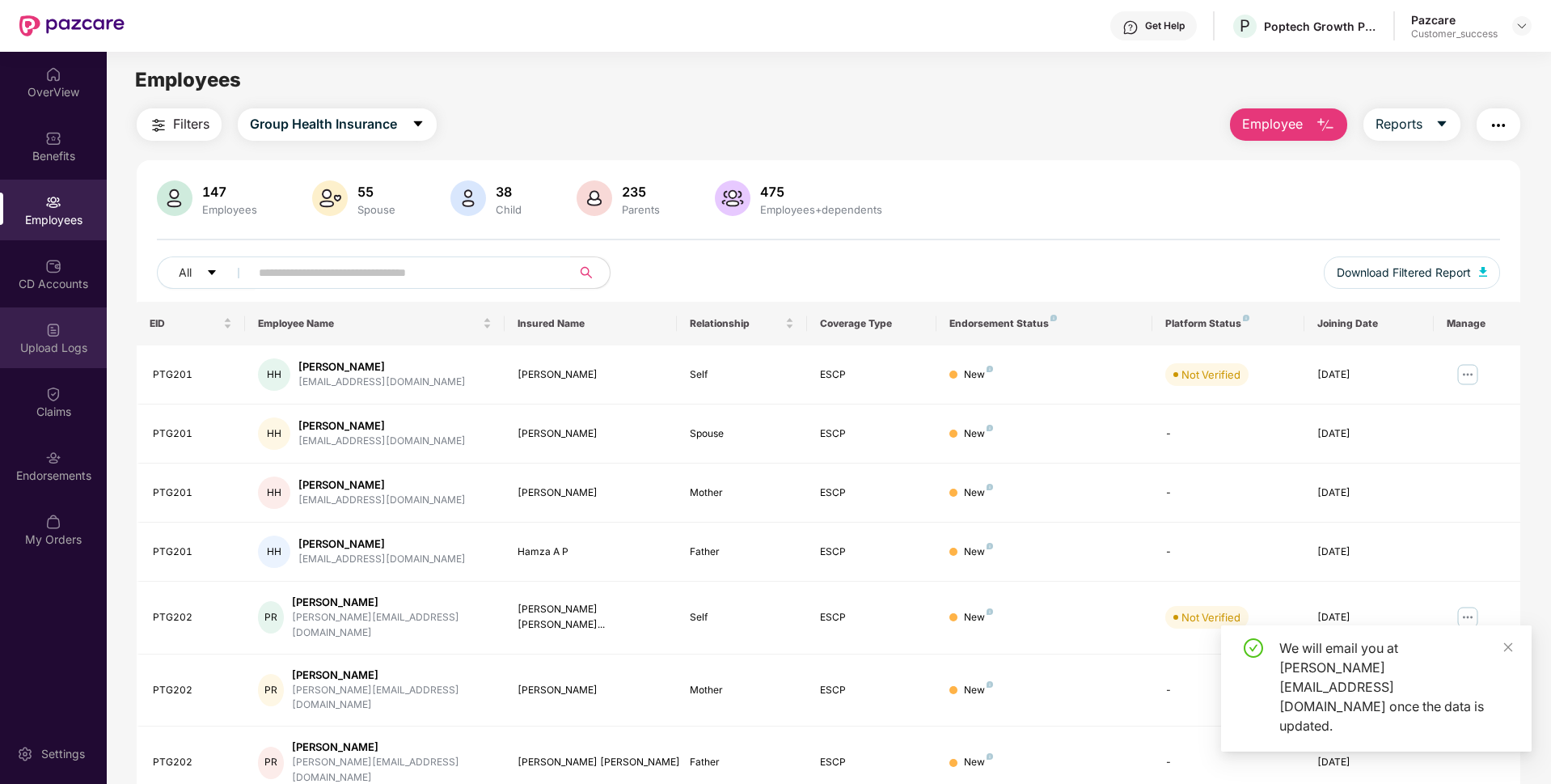
click at [48, 352] on div "Upload Logs" at bounding box center [53, 347] width 107 height 16
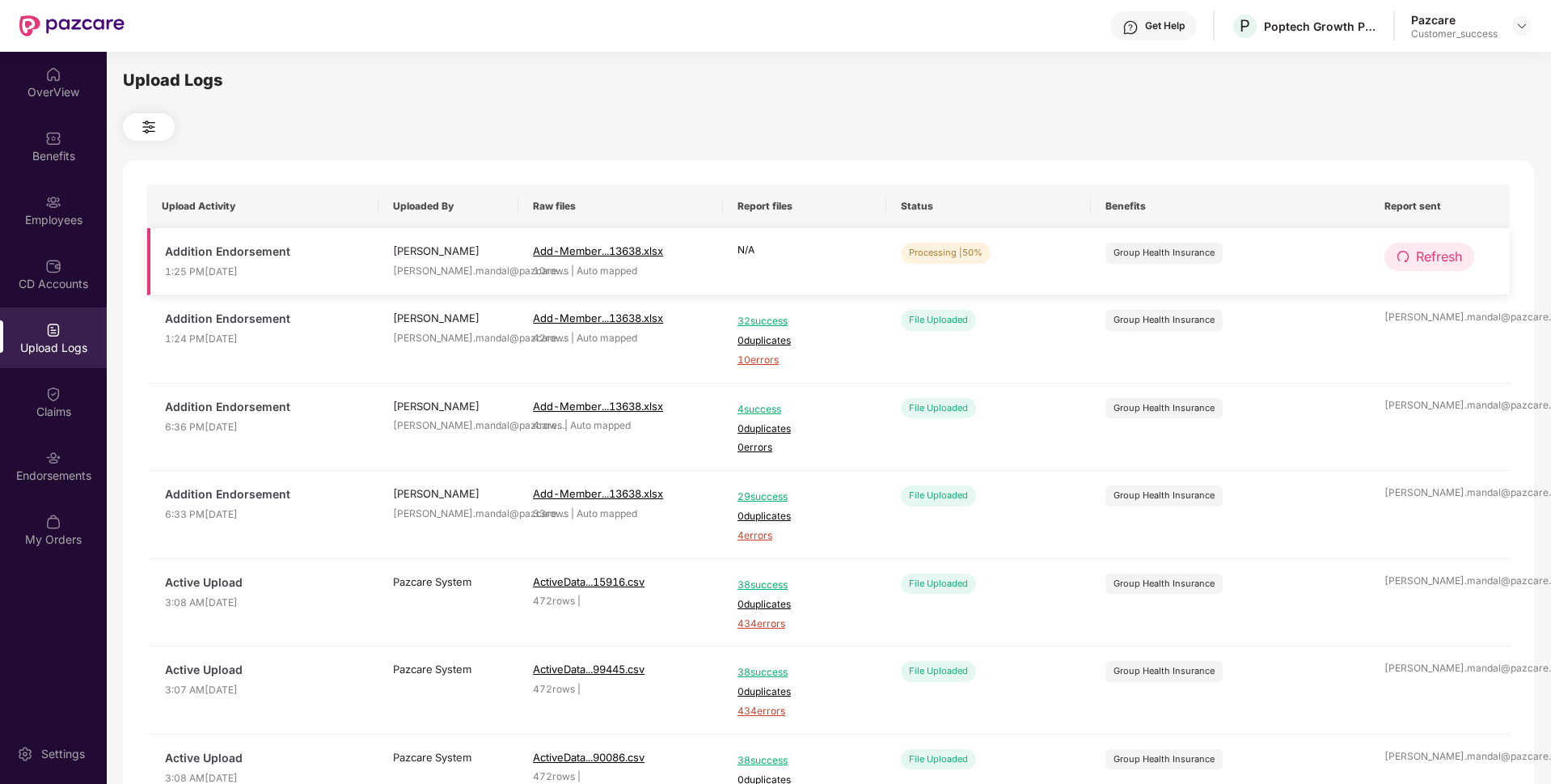
click at [1428, 260] on span "Refresh" at bounding box center [1438, 256] width 46 height 20
click at [1428, 260] on span "Refresh" at bounding box center [1439, 256] width 46 height 20
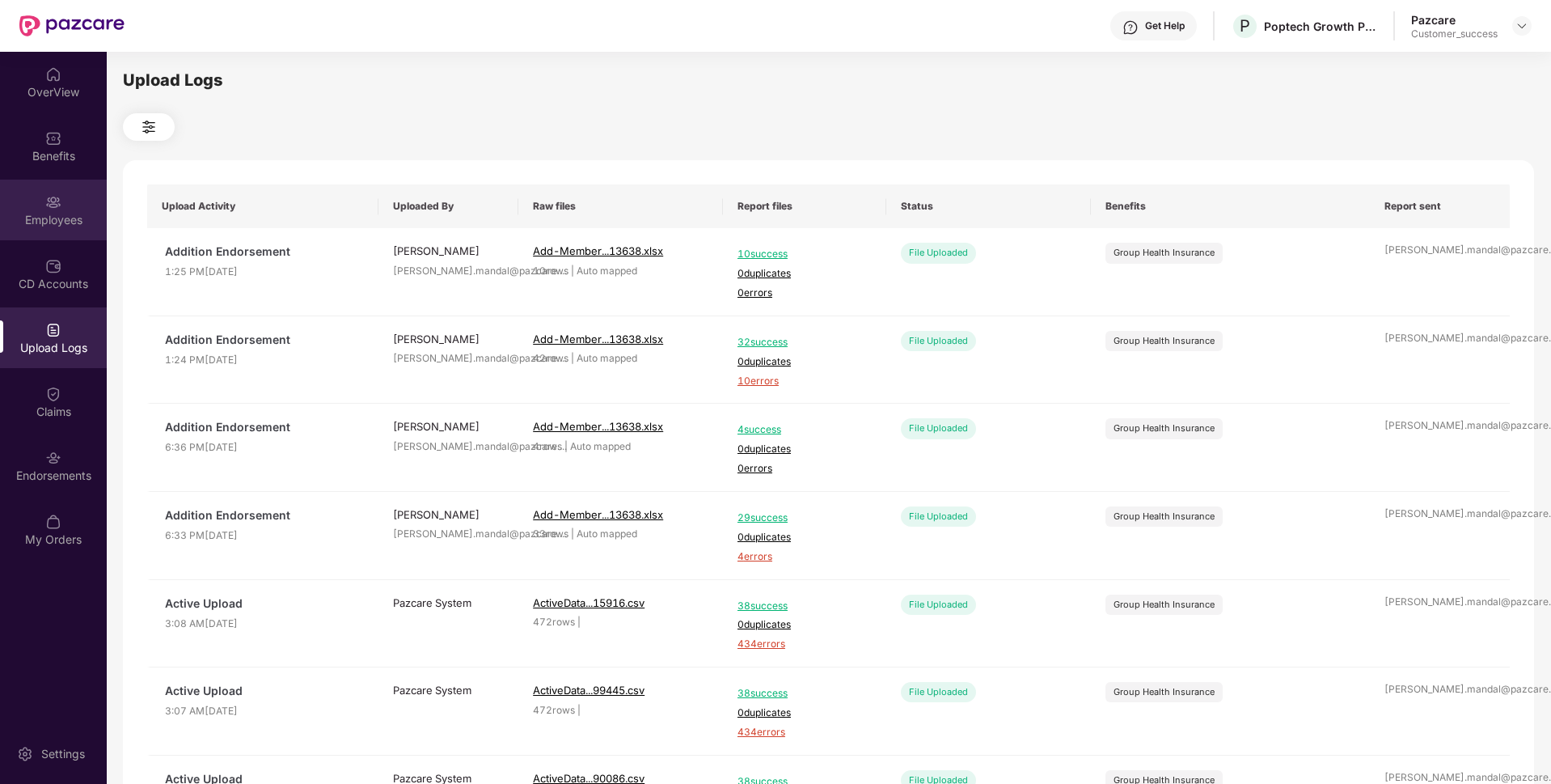
click at [0, 210] on div "Employees" at bounding box center [53, 210] width 107 height 61
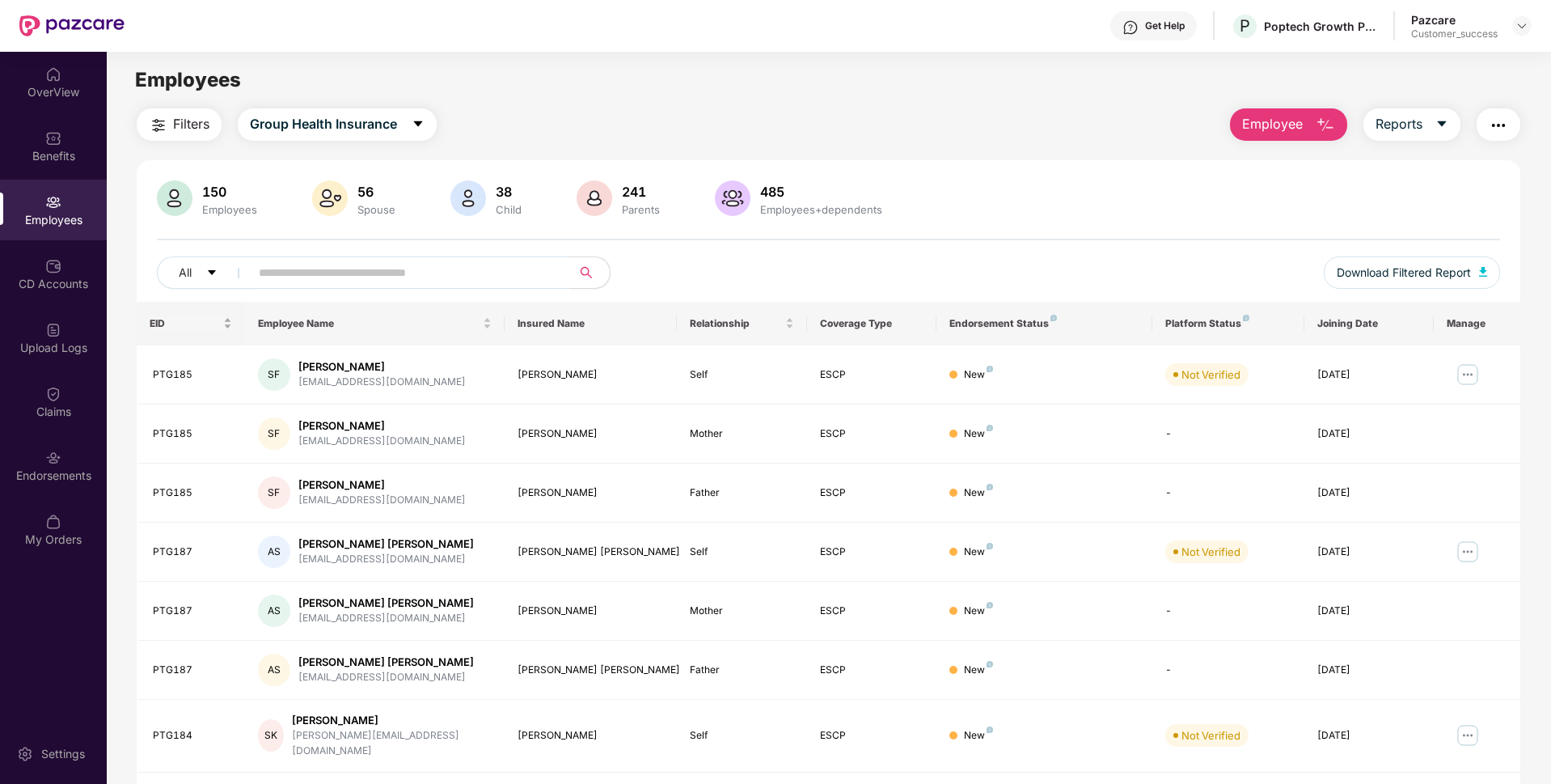
scroll to position [2, 0]
click at [31, 327] on div "Upload Logs" at bounding box center [53, 338] width 107 height 61
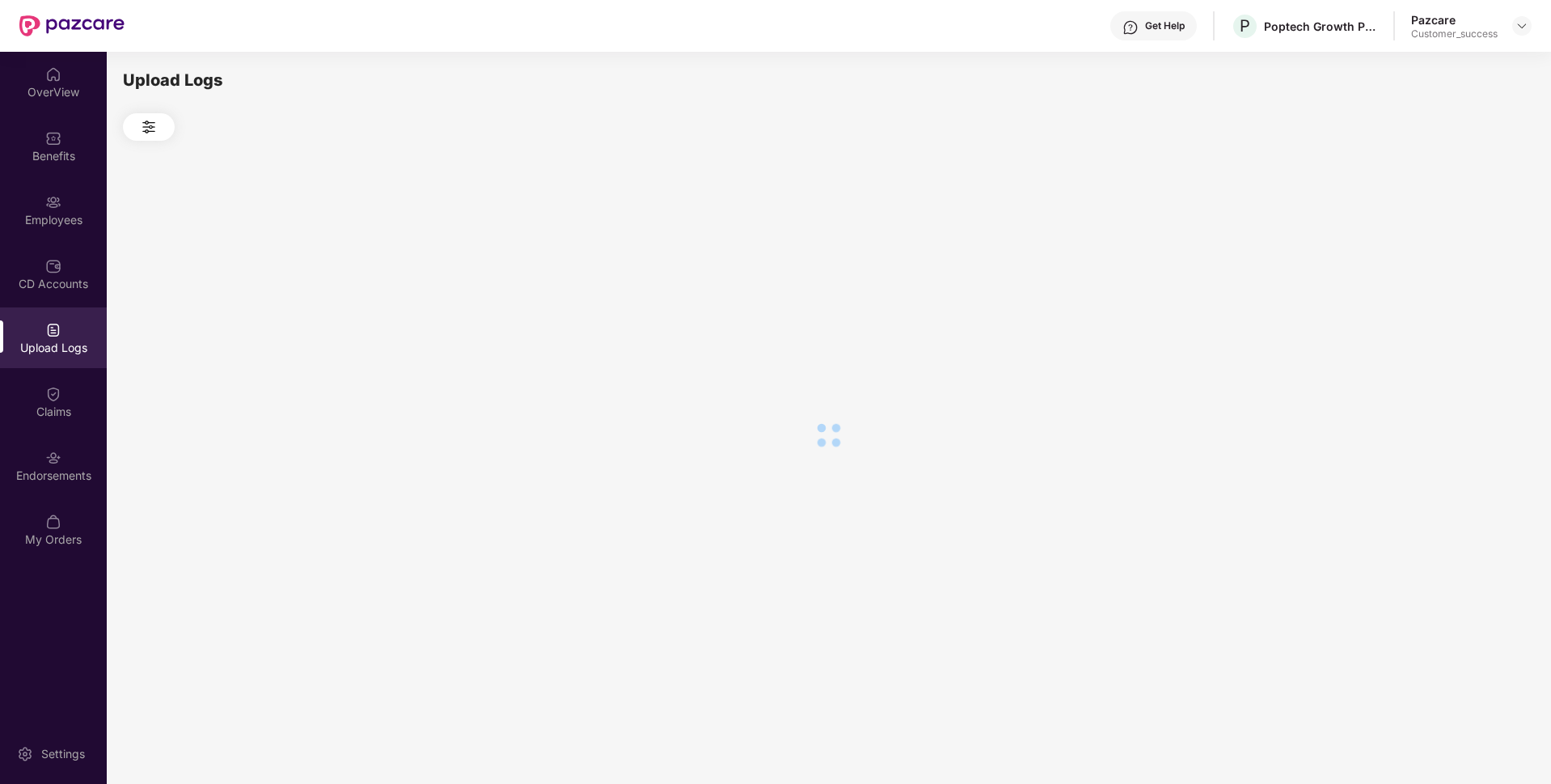
scroll to position [0, 0]
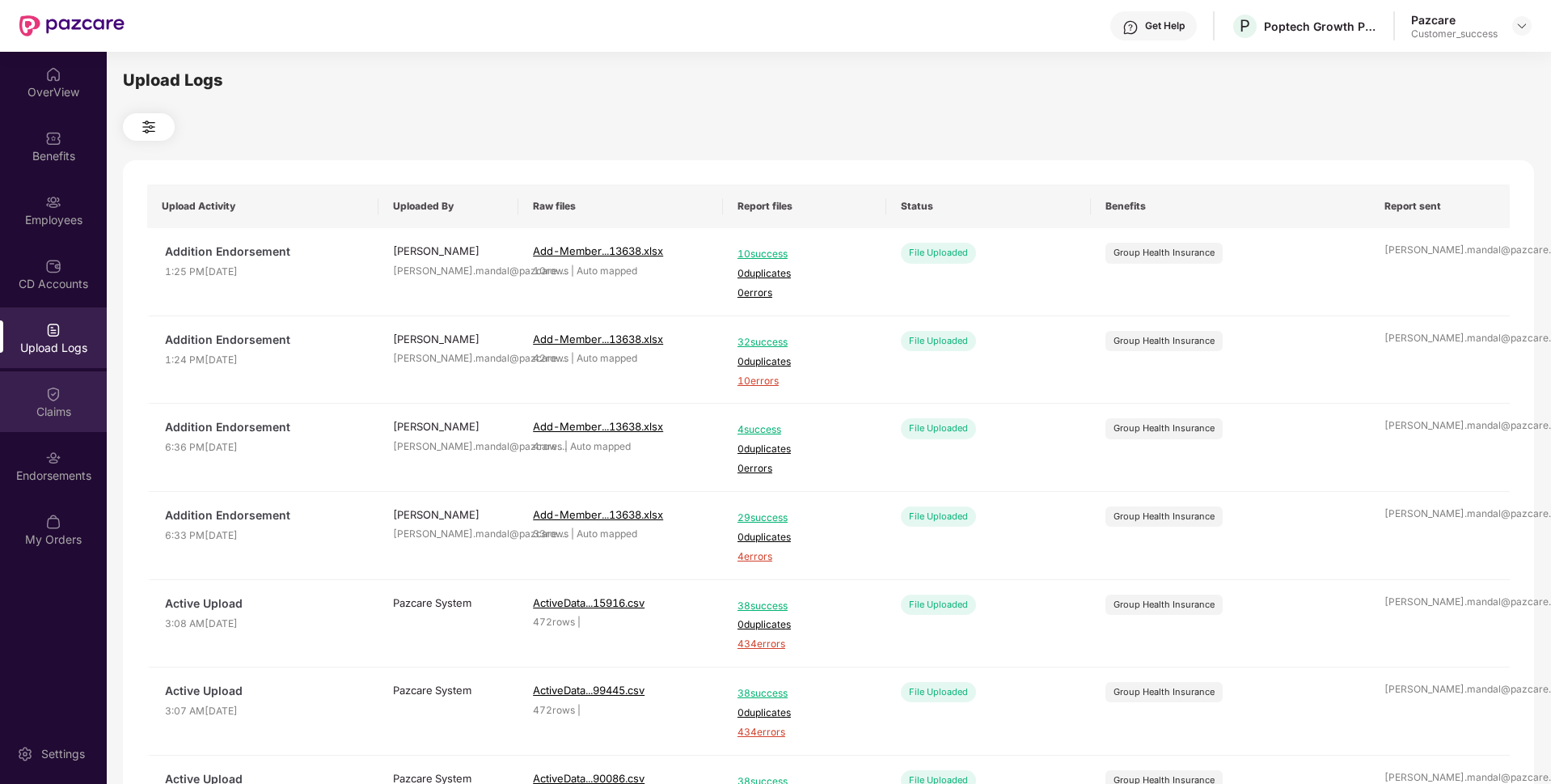
click at [0, 428] on div "Claims" at bounding box center [53, 401] width 107 height 61
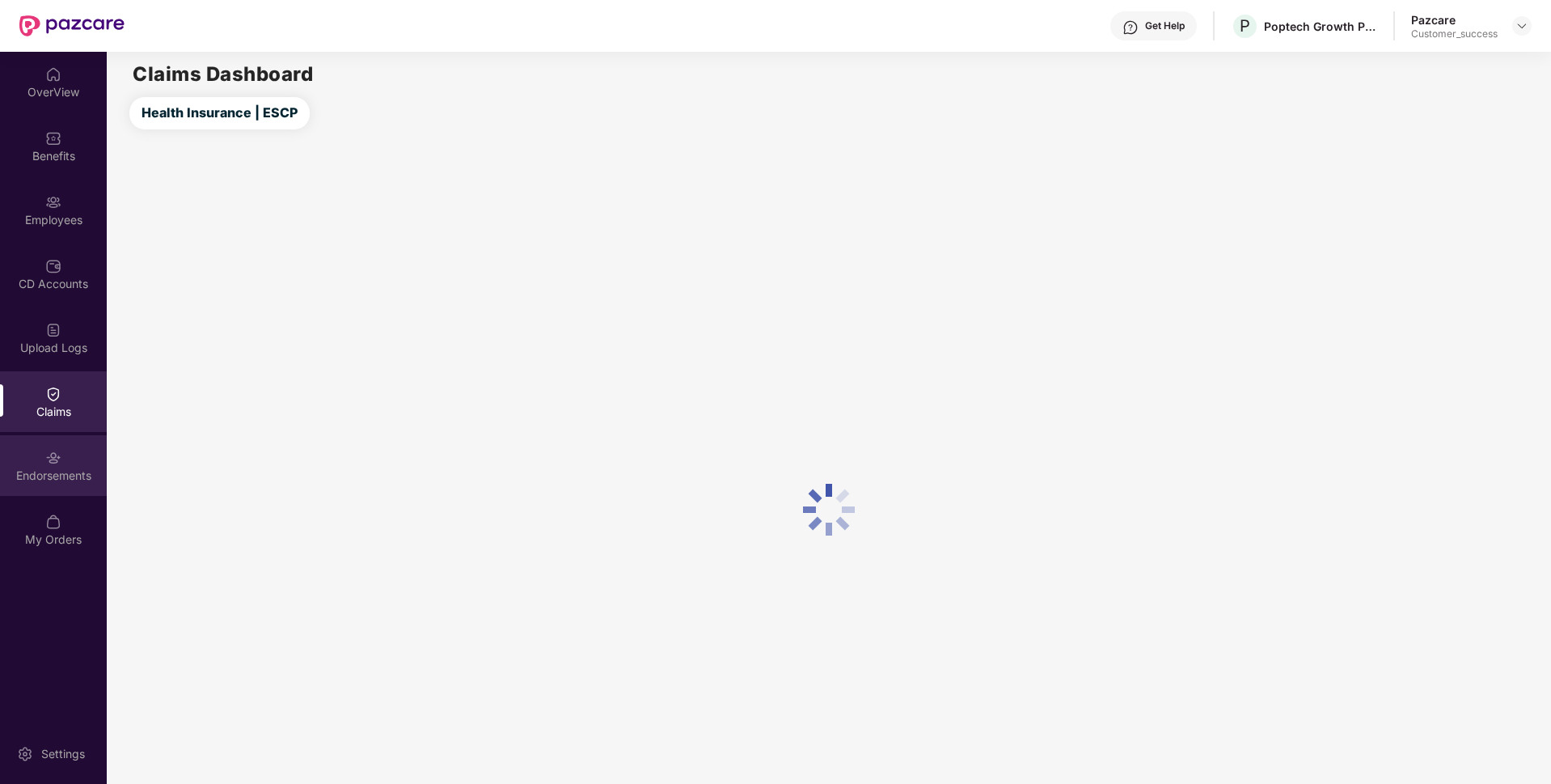
click at [0, 467] on div "Endorsements" at bounding box center [53, 475] width 107 height 16
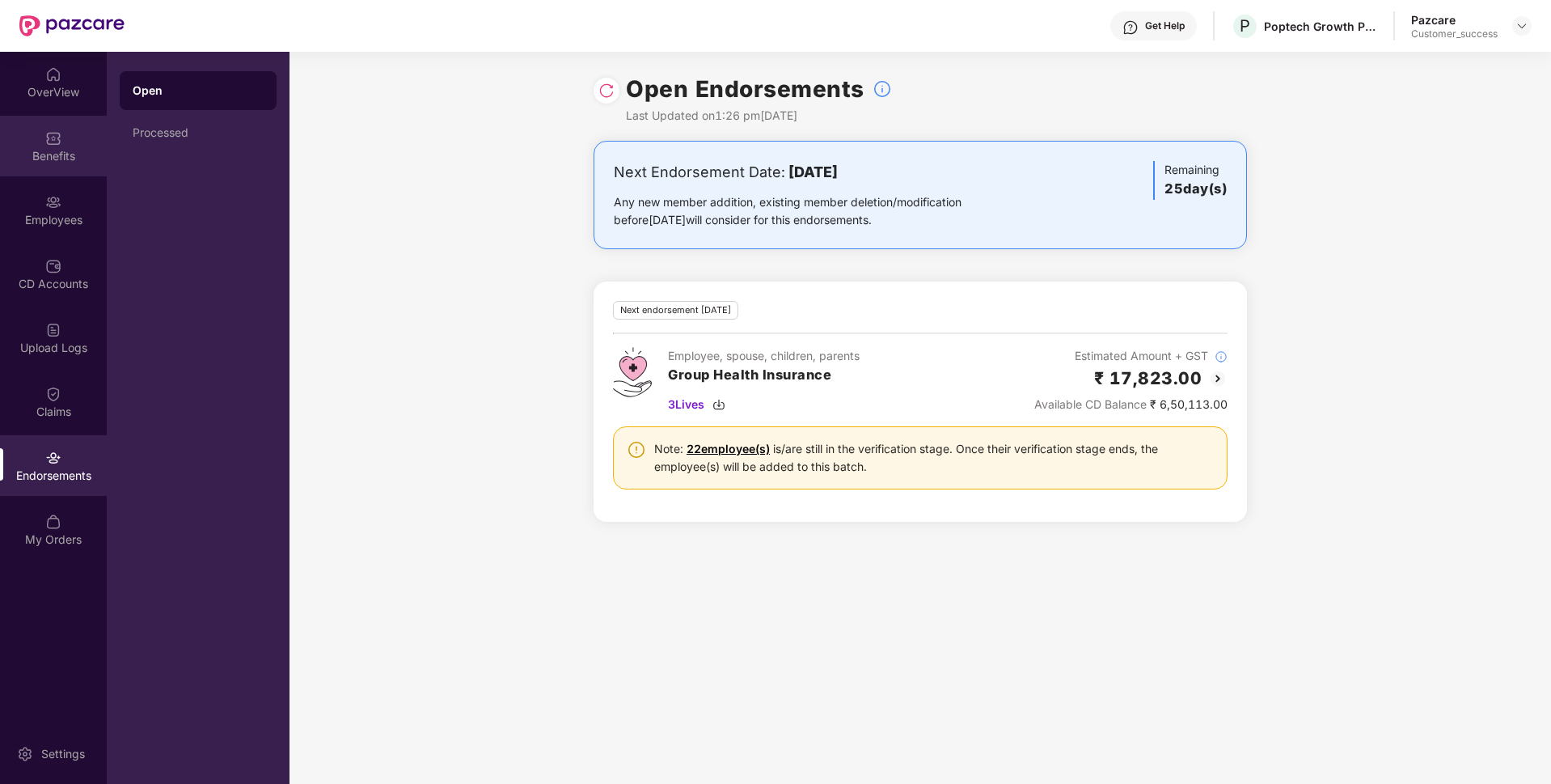
click at [44, 126] on div "Benefits" at bounding box center [53, 146] width 107 height 61
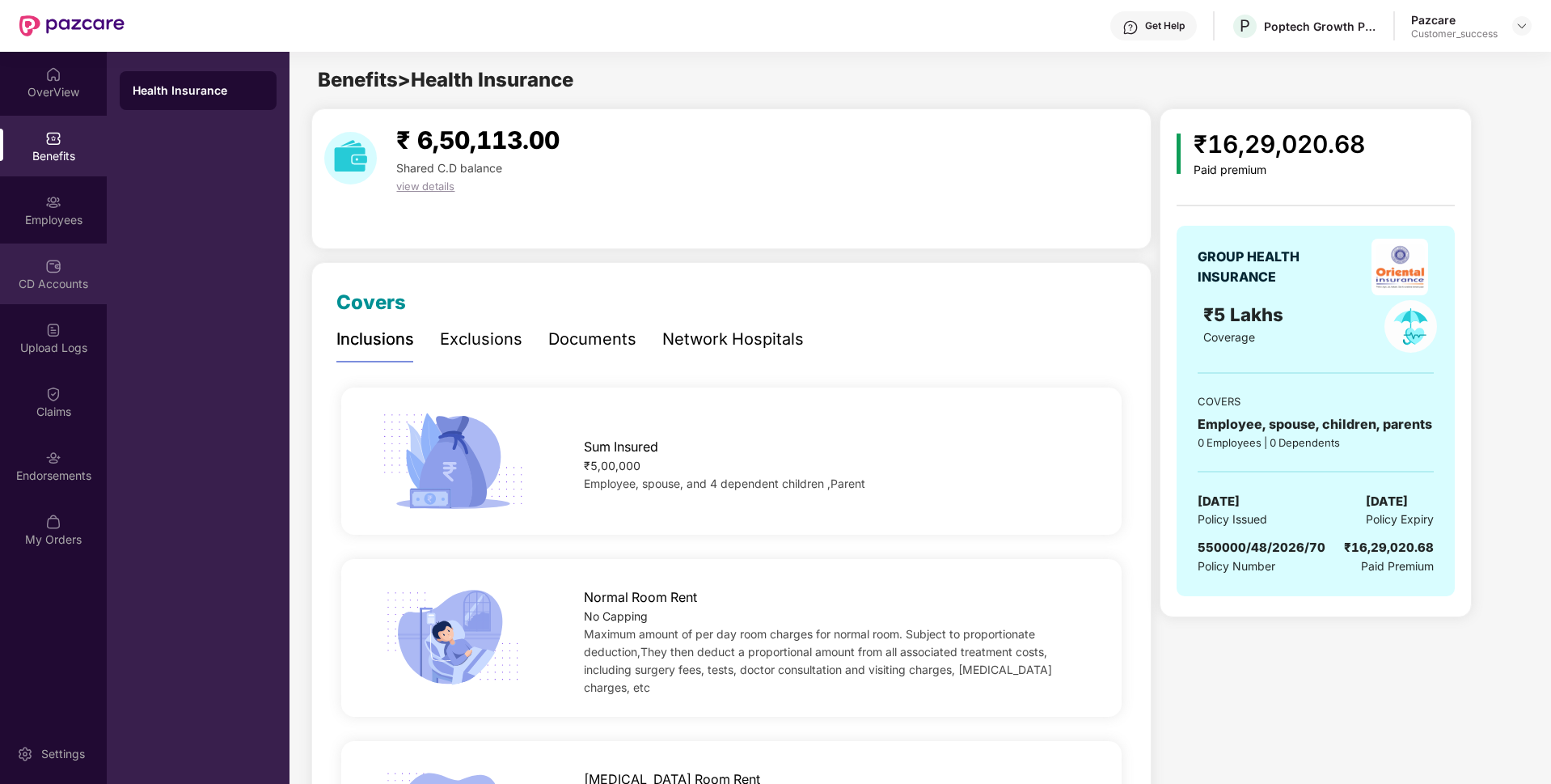
click at [0, 261] on div "CD Accounts" at bounding box center [53, 273] width 107 height 61
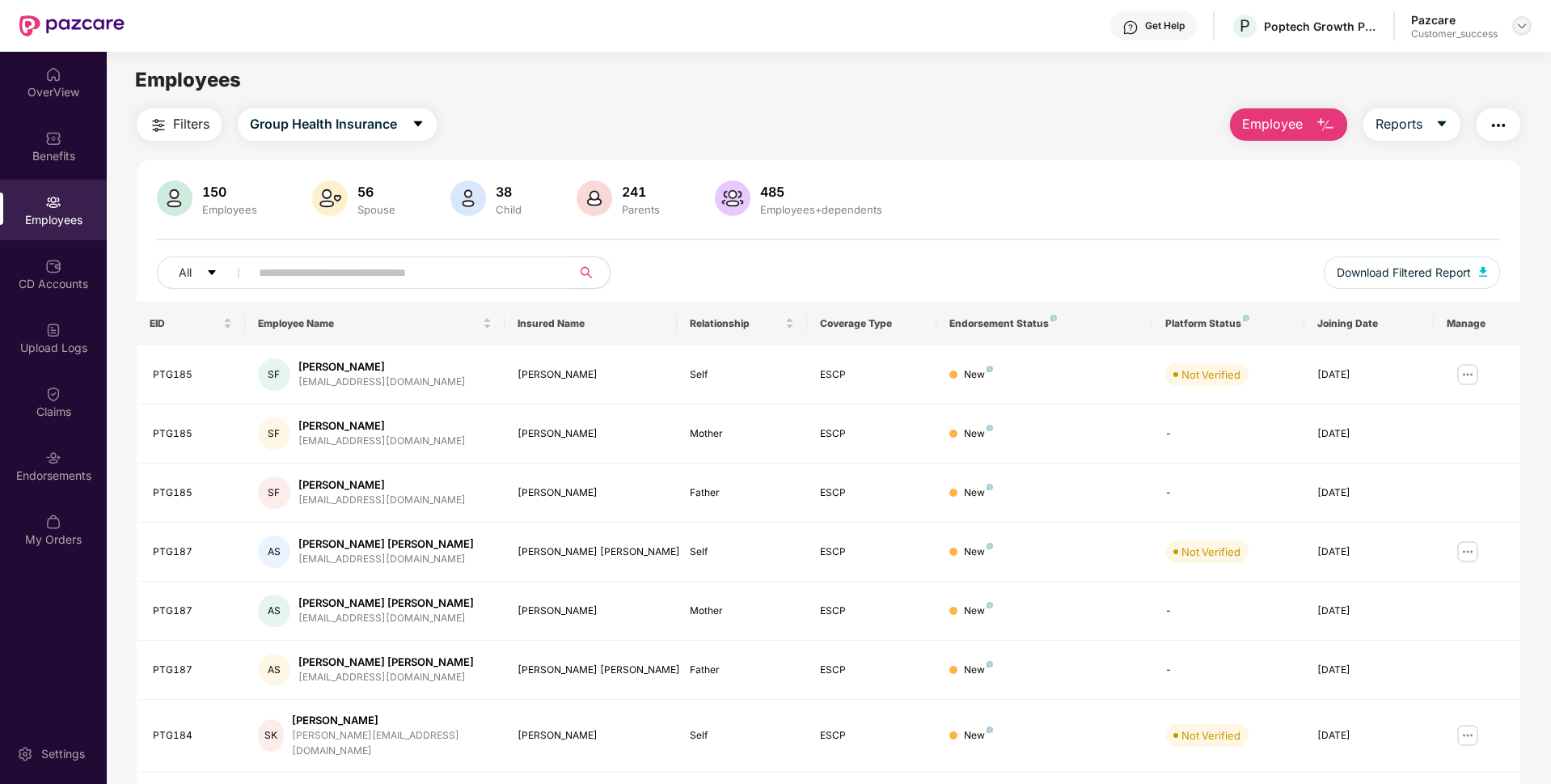
click at [1520, 26] on img at bounding box center [1522, 26] width 13 height 13
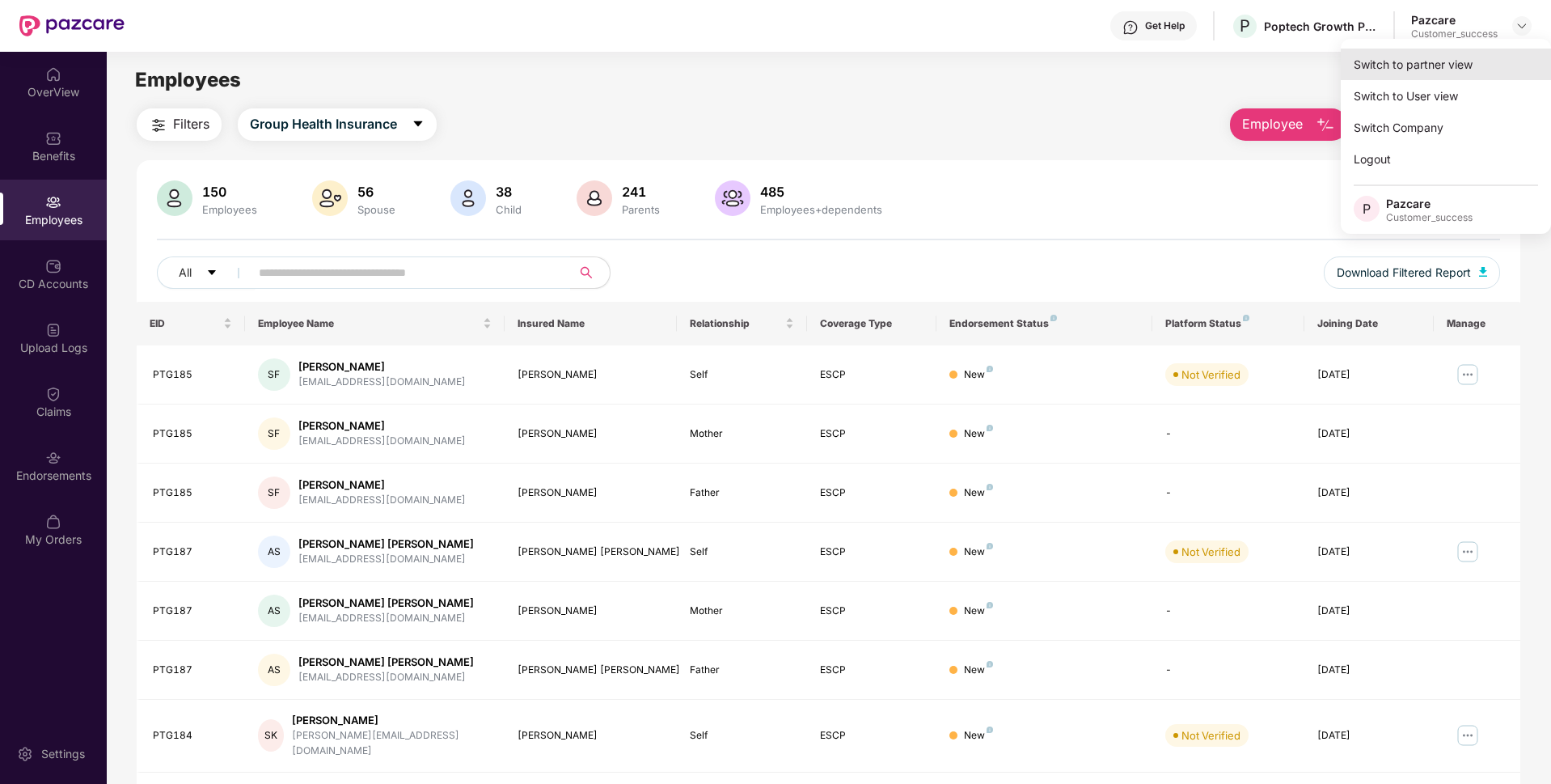
click at [1486, 58] on div "Switch to partner view" at bounding box center [1446, 63] width 210 height 31
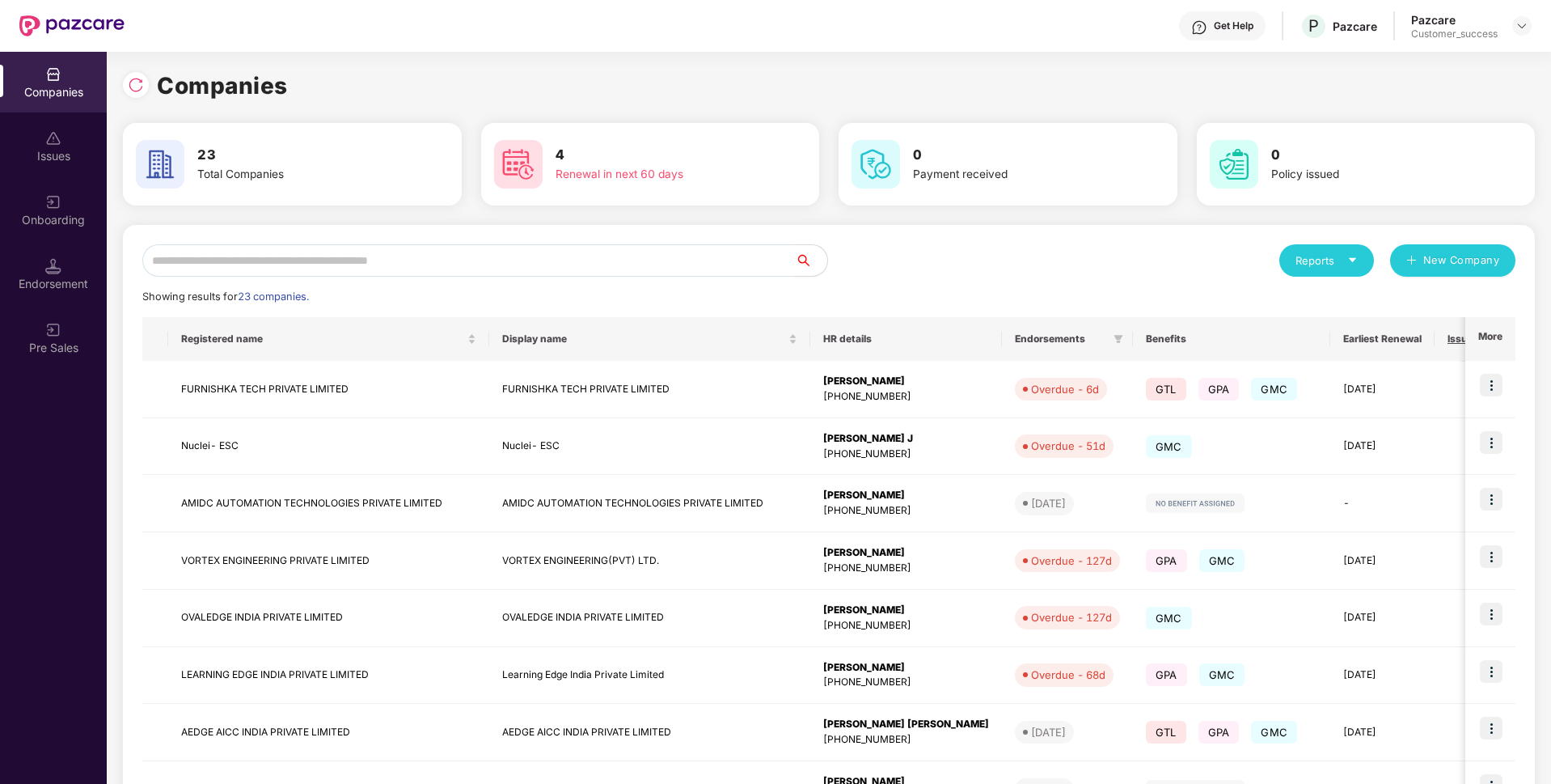
click at [341, 273] on input "text" at bounding box center [468, 260] width 653 height 32
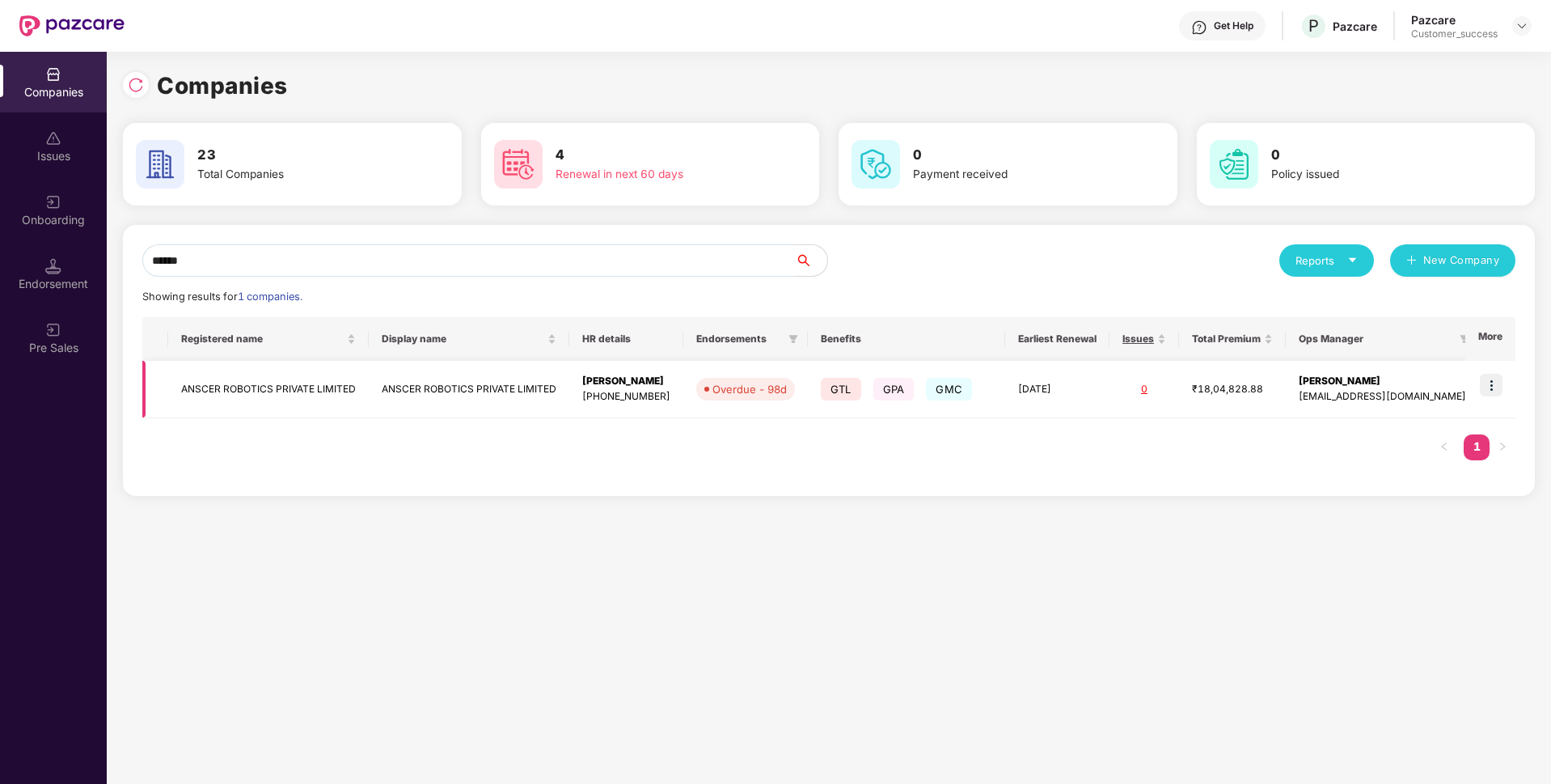
type input "******"
click at [248, 393] on td "ANSCER ROBOTICS PRIVATE LIMITED" at bounding box center [269, 389] width 200 height 58
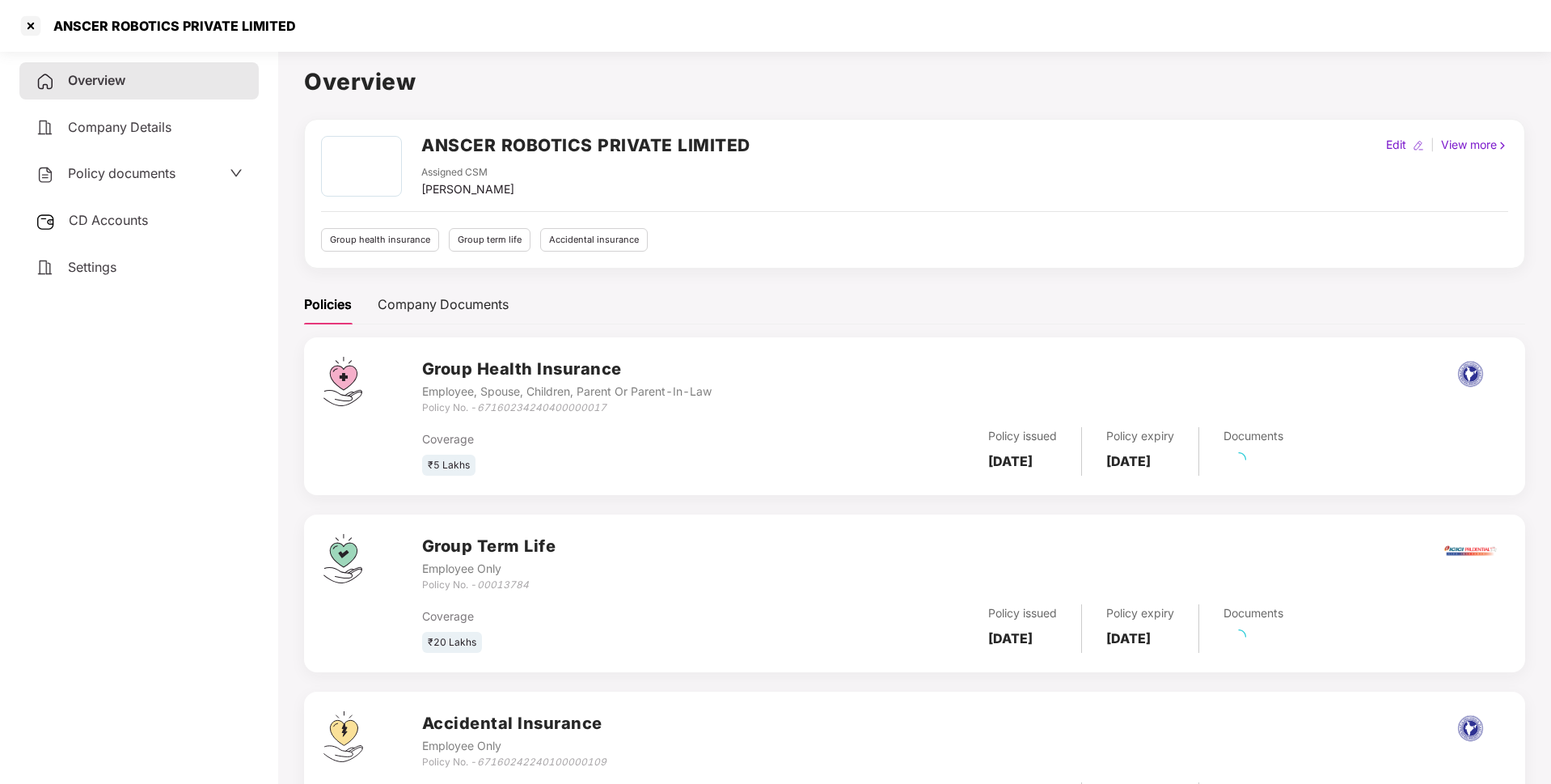
click at [144, 26] on div "ANSCER ROBOTICS PRIVATE LIMITED" at bounding box center [169, 26] width 253 height 16
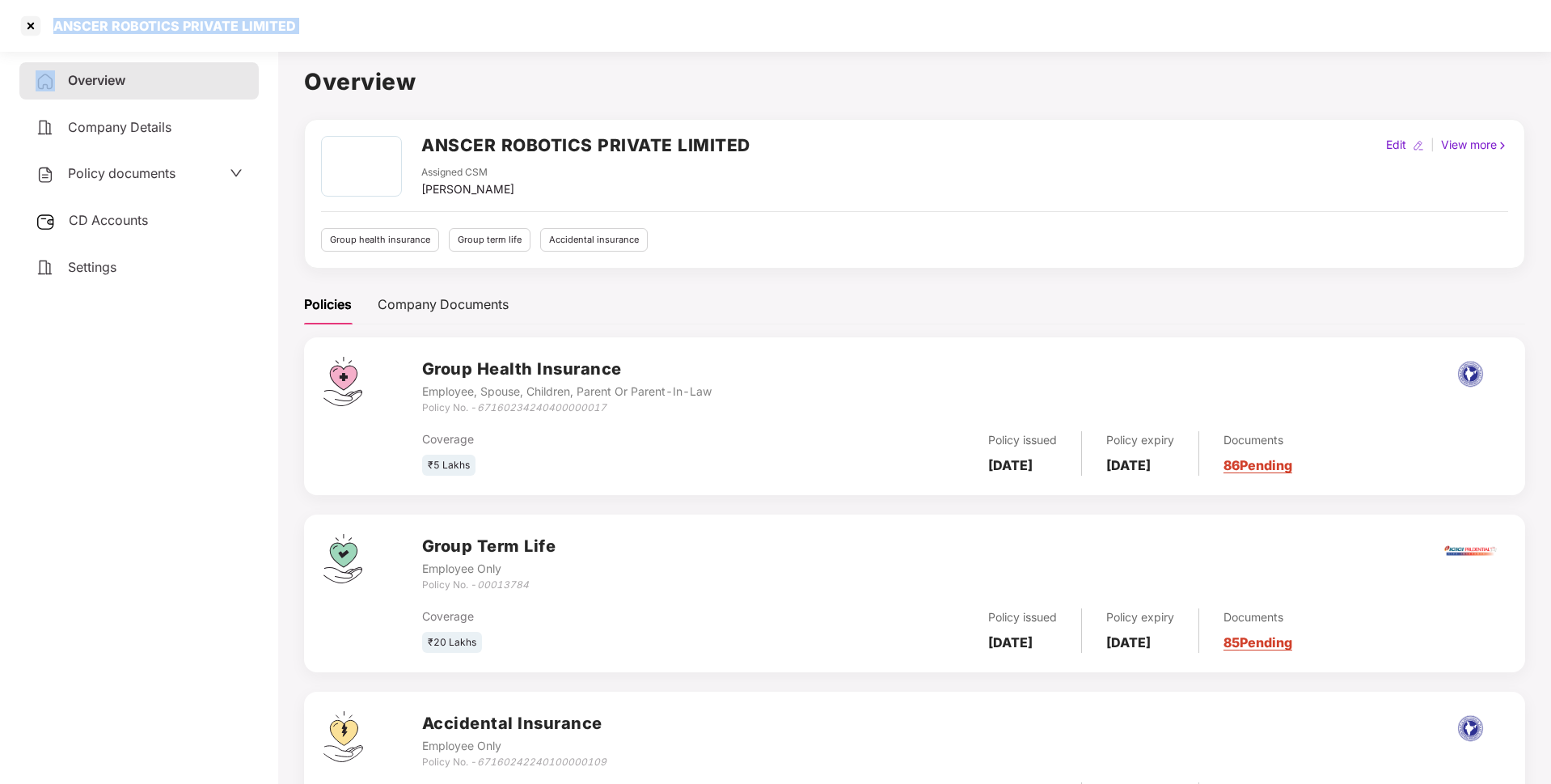
click at [144, 26] on div "ANSCER ROBOTICS PRIVATE LIMITED" at bounding box center [169, 26] width 253 height 16
copy div "ANSCER ROBOTICS PRIVATE LIMITED"
